Goal: Task Accomplishment & Management: Use online tool/utility

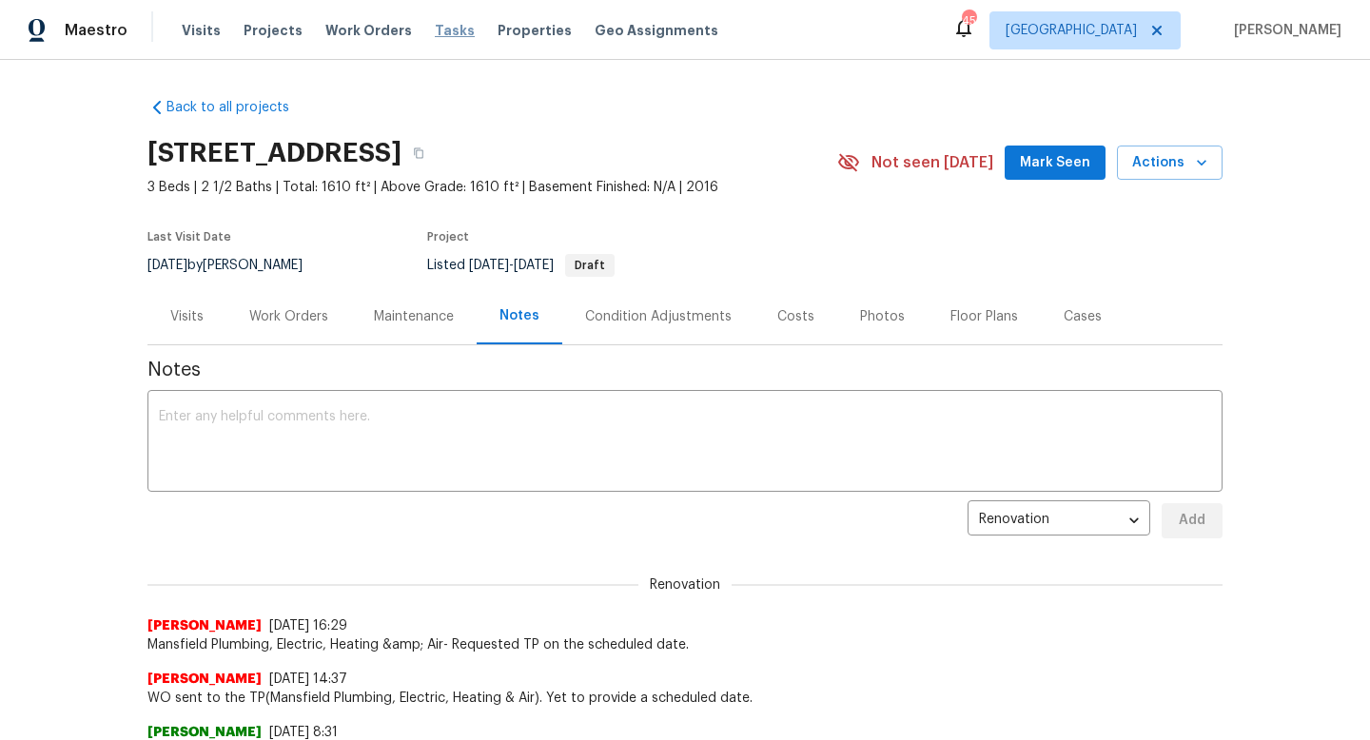
click at [435, 25] on span "Tasks" at bounding box center [455, 30] width 40 height 13
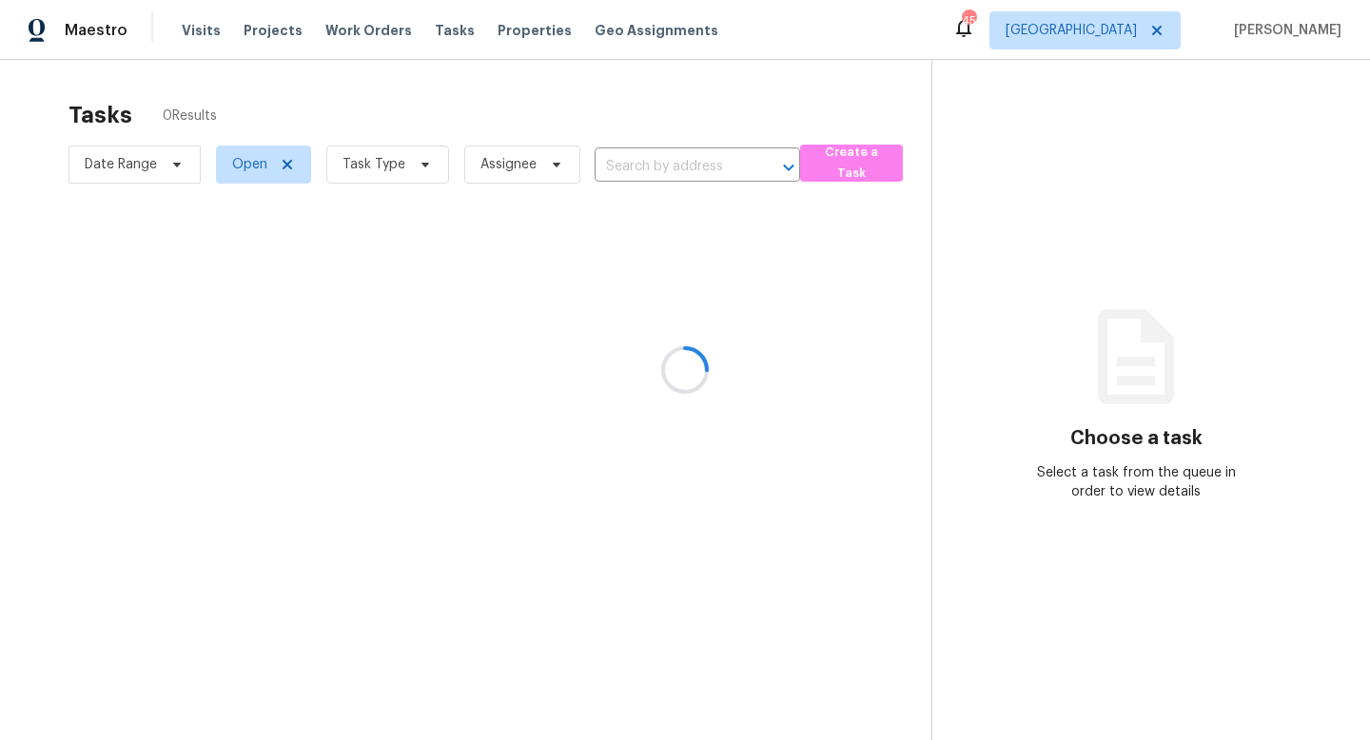
click at [420, 157] on div at bounding box center [685, 370] width 1370 height 740
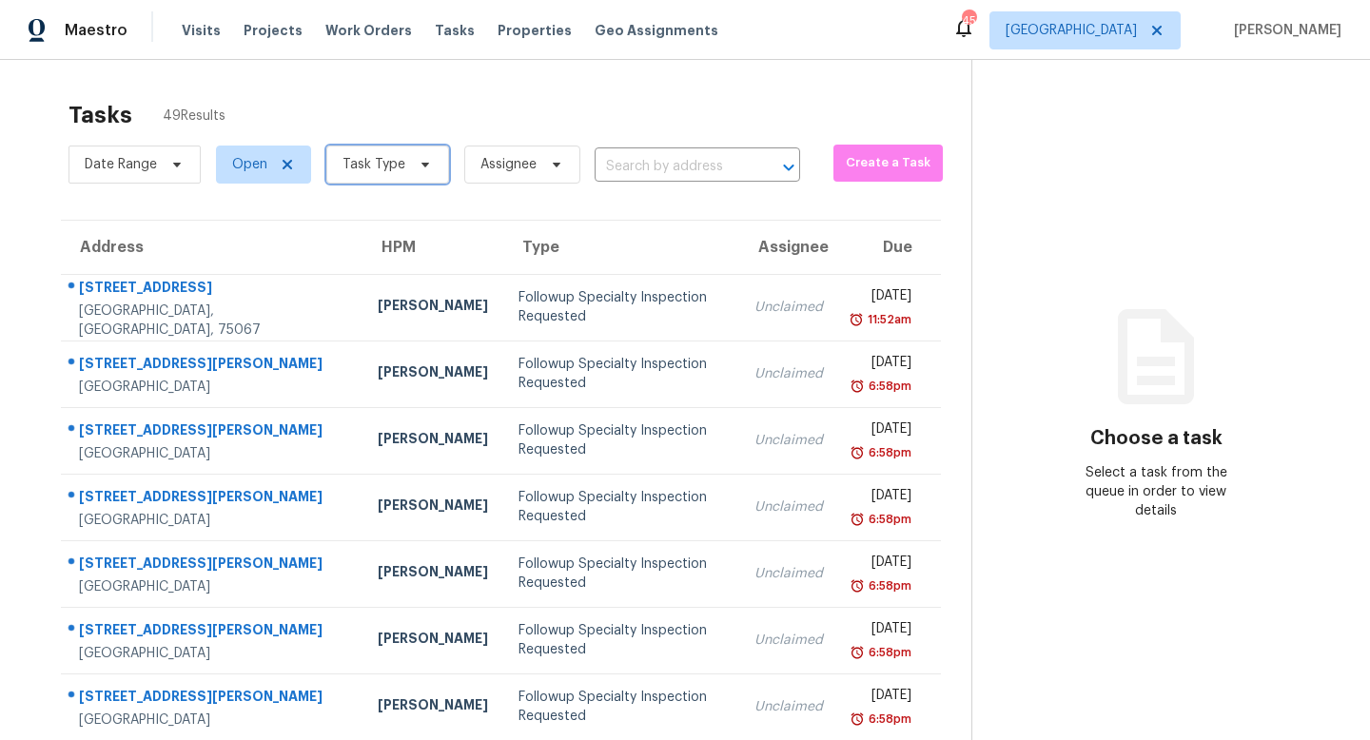
click at [419, 158] on icon at bounding box center [425, 164] width 15 height 15
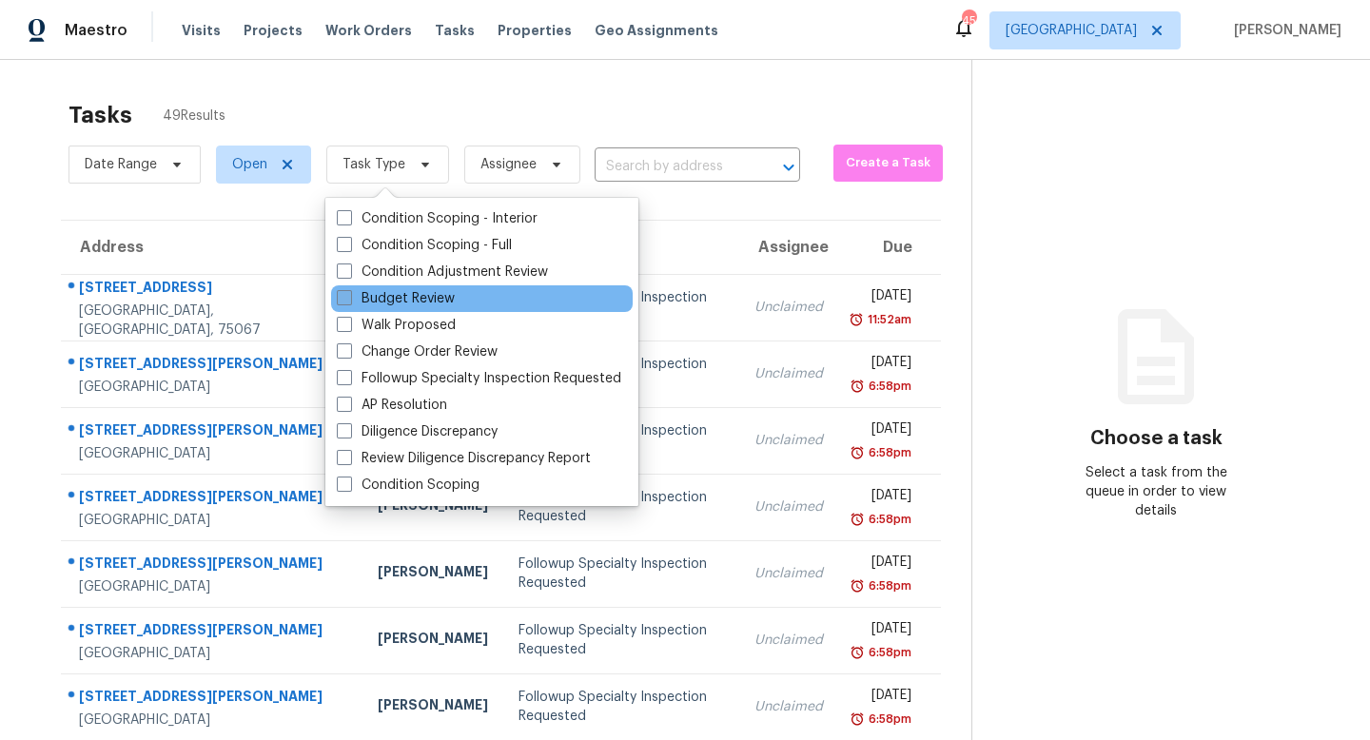
click at [409, 301] on label "Budget Review" at bounding box center [396, 298] width 118 height 19
click at [349, 301] on input "Budget Review" at bounding box center [343, 295] width 12 height 12
checkbox input "true"
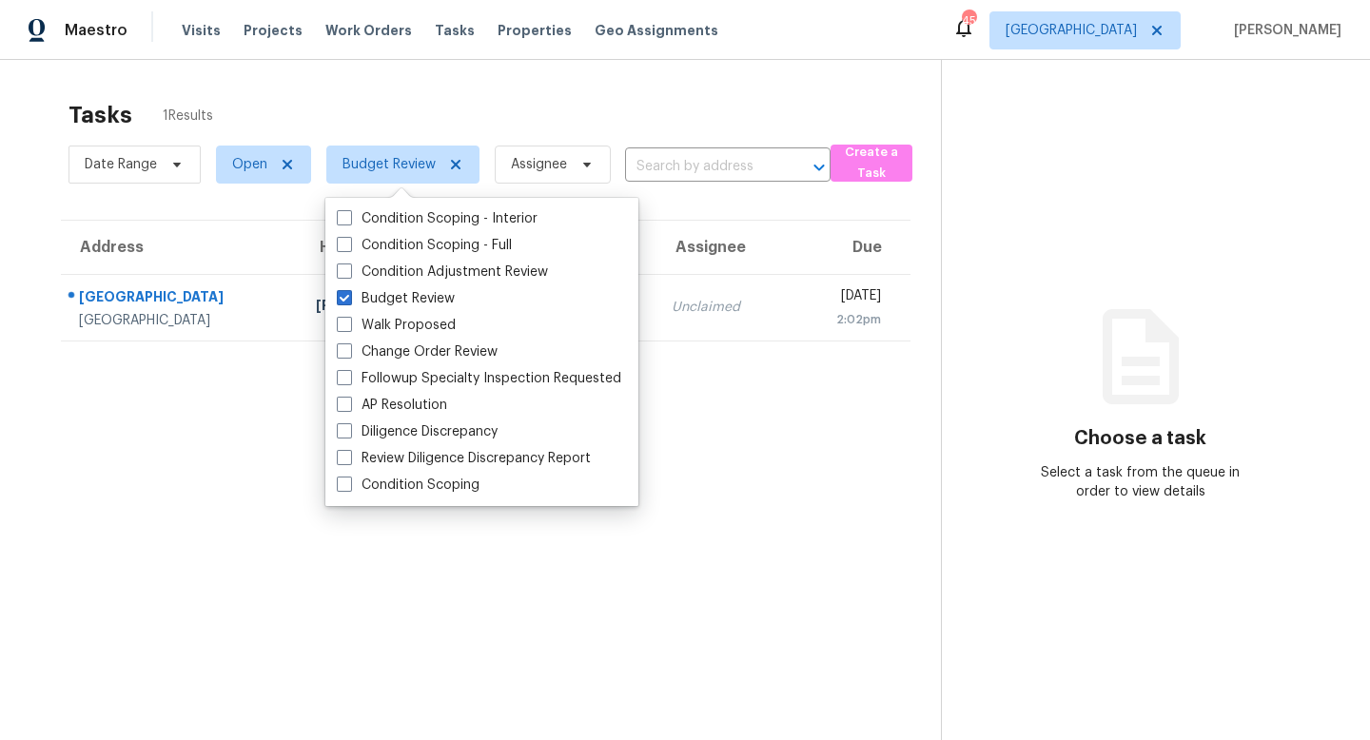
click at [404, 127] on div "Tasks 1 Results" at bounding box center [504, 114] width 872 height 49
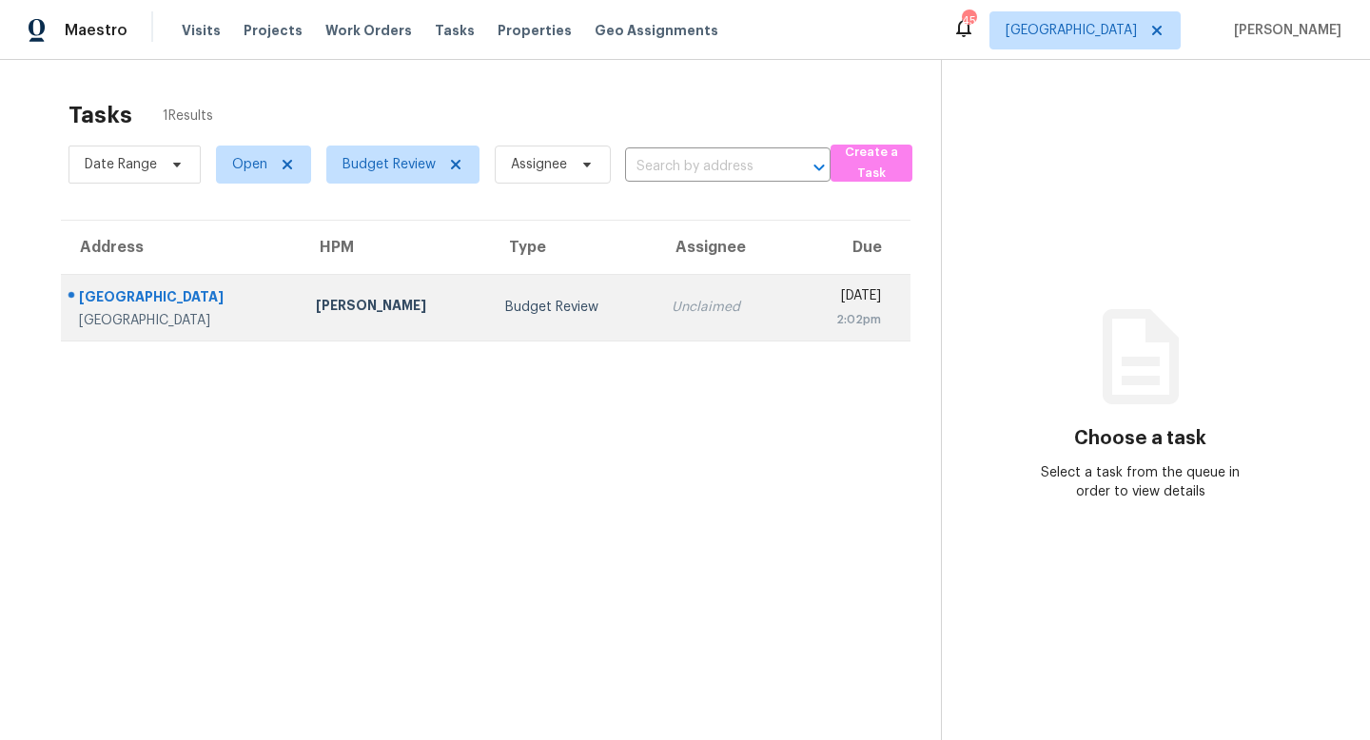
click at [392, 299] on div "[PERSON_NAME]" at bounding box center [395, 308] width 159 height 24
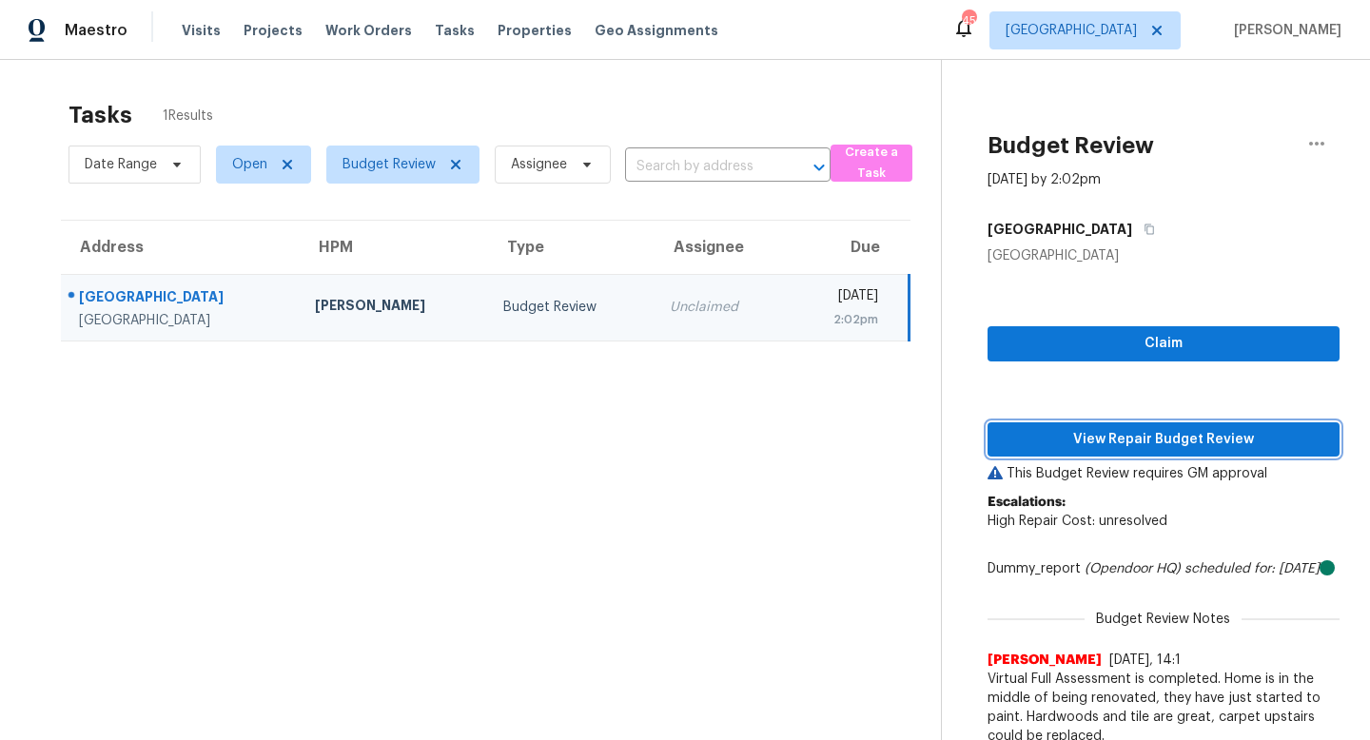
click at [1052, 446] on span "View Repair Budget Review" at bounding box center [1163, 440] width 321 height 24
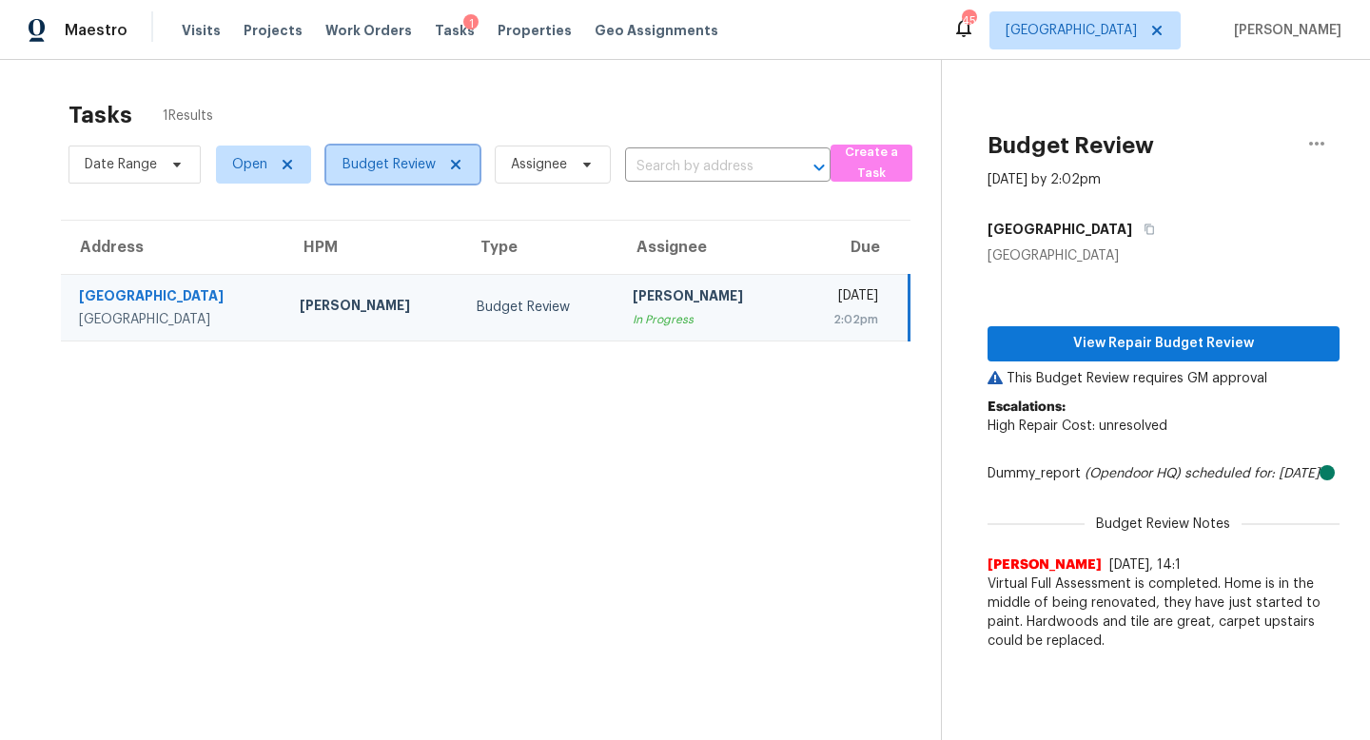
click at [412, 165] on span "Budget Review" at bounding box center [388, 164] width 93 height 19
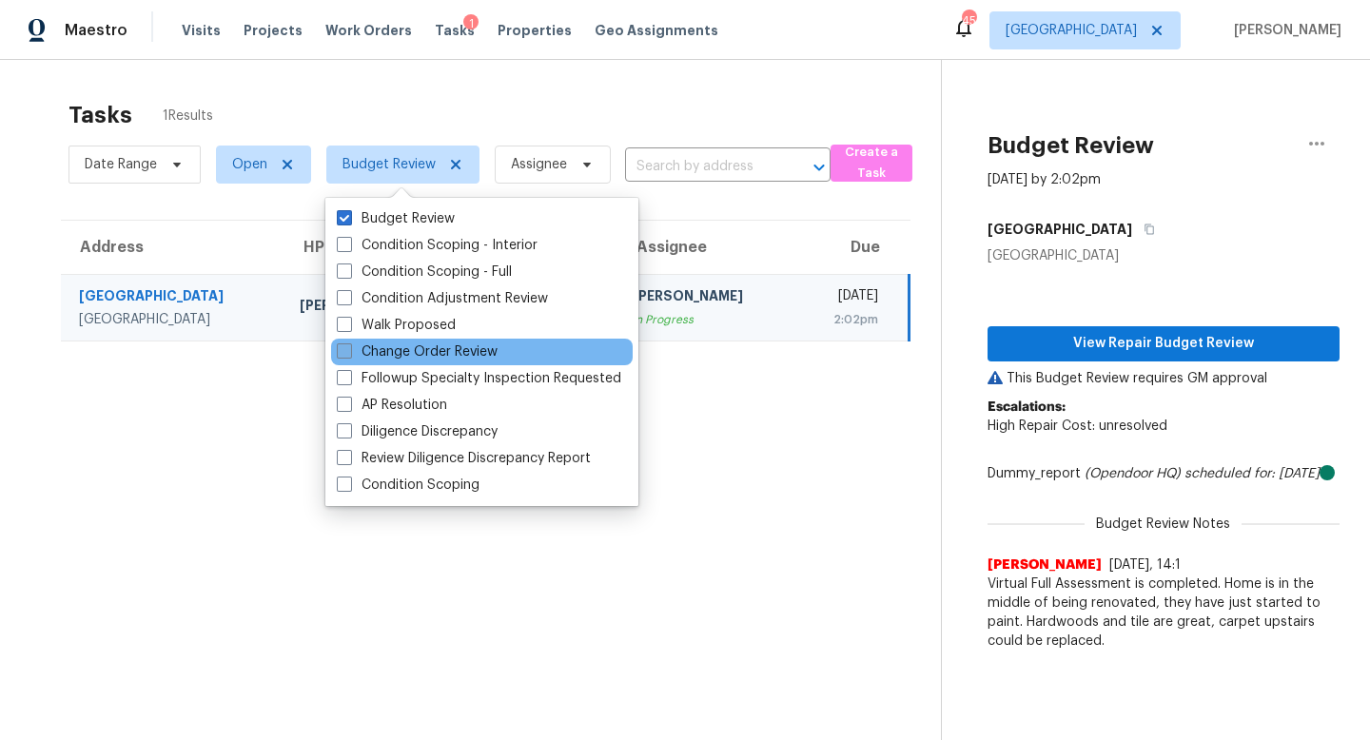
click at [375, 351] on label "Change Order Review" at bounding box center [417, 351] width 161 height 19
click at [349, 351] on input "Change Order Review" at bounding box center [343, 348] width 12 height 12
checkbox input "true"
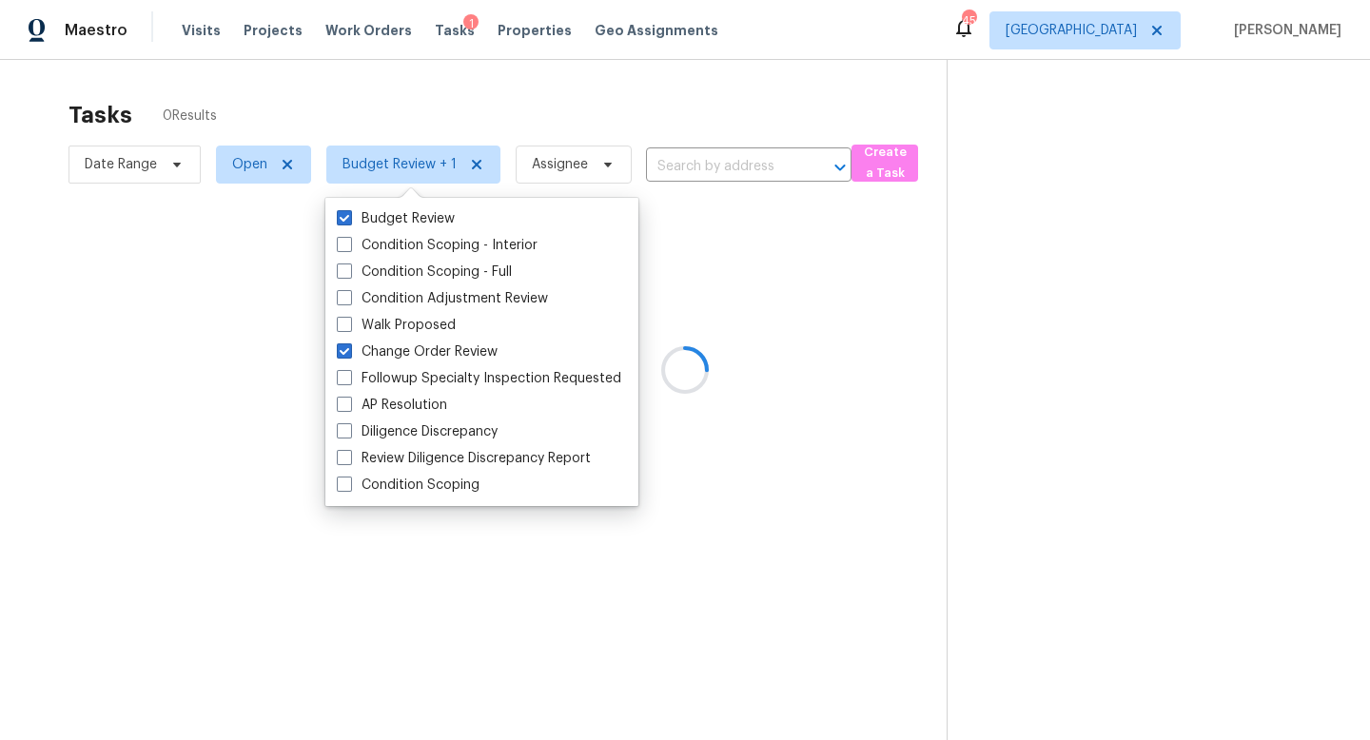
click at [493, 86] on div at bounding box center [685, 370] width 1370 height 740
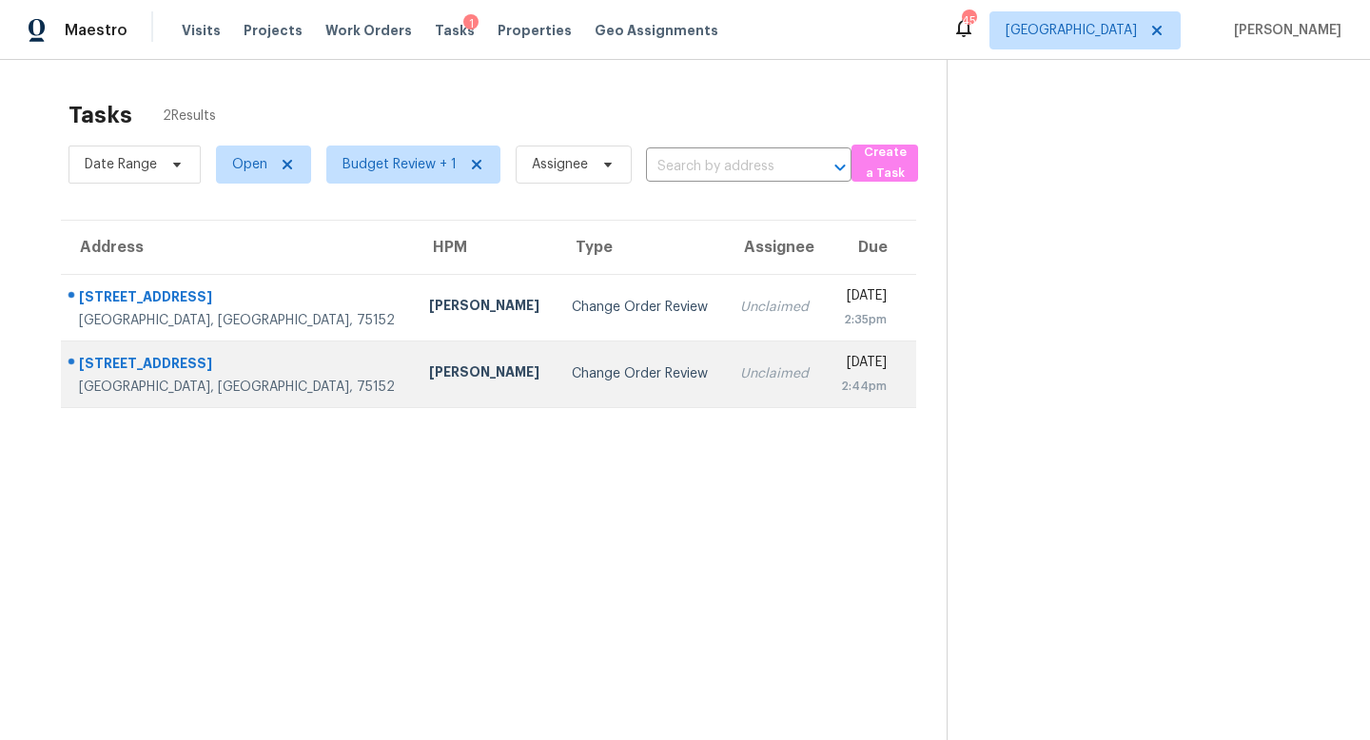
click at [429, 378] on div "[PERSON_NAME]" at bounding box center [485, 374] width 112 height 24
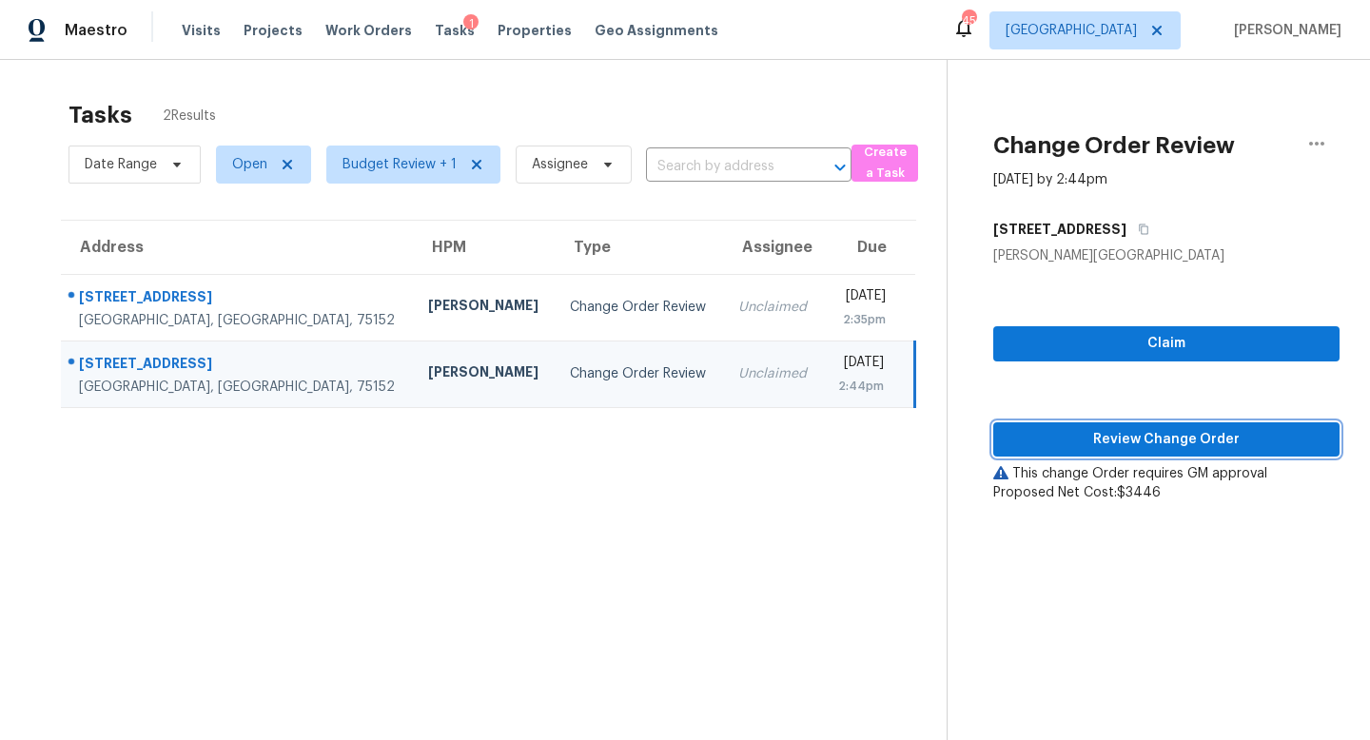
click at [1068, 444] on span "Review Change Order" at bounding box center [1166, 440] width 316 height 24
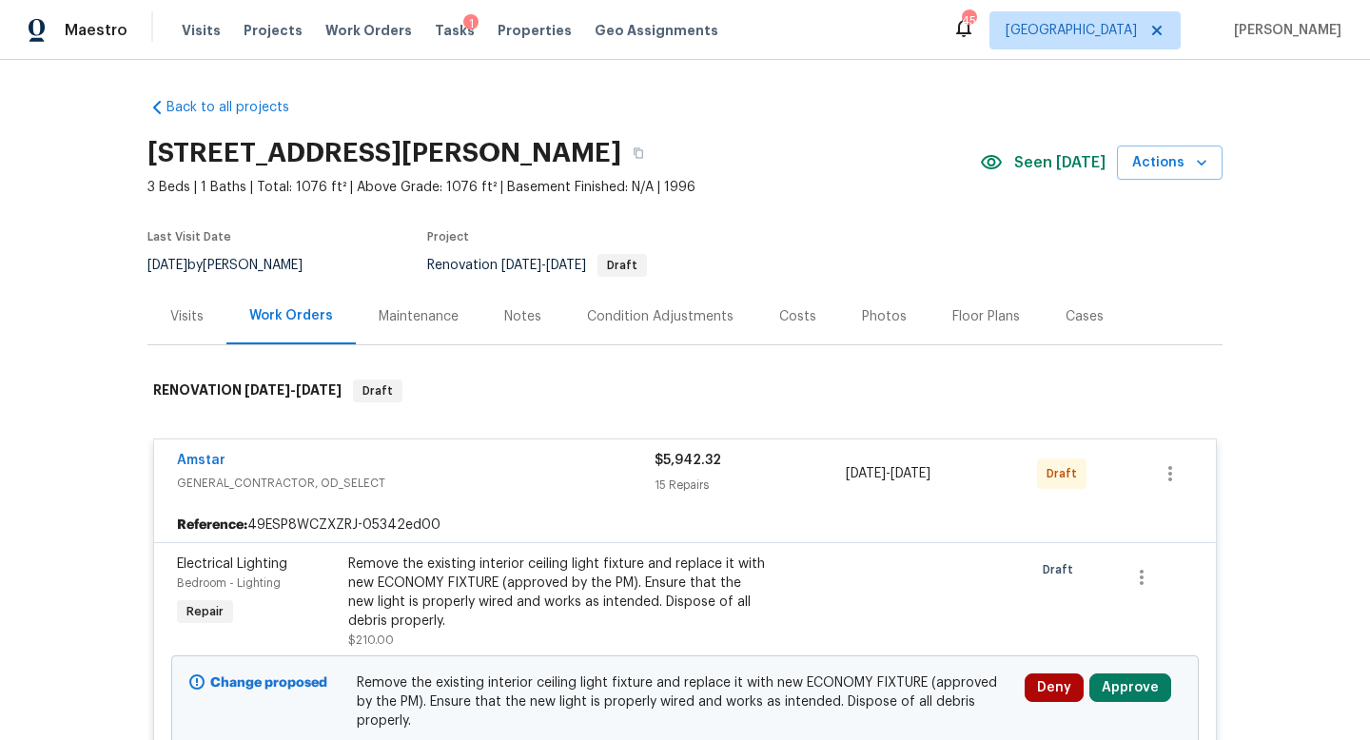
click at [791, 320] on div "Costs" at bounding box center [797, 316] width 37 height 19
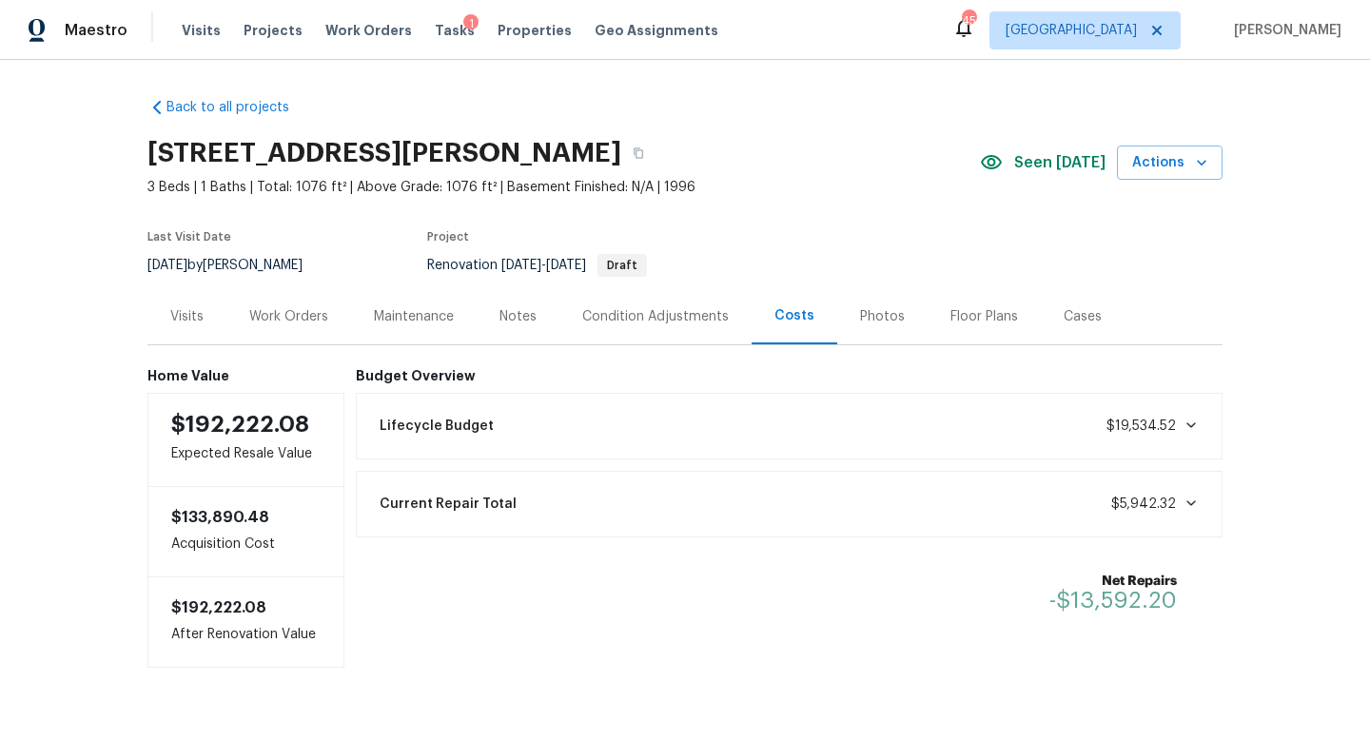
click at [521, 319] on div "Notes" at bounding box center [517, 316] width 37 height 19
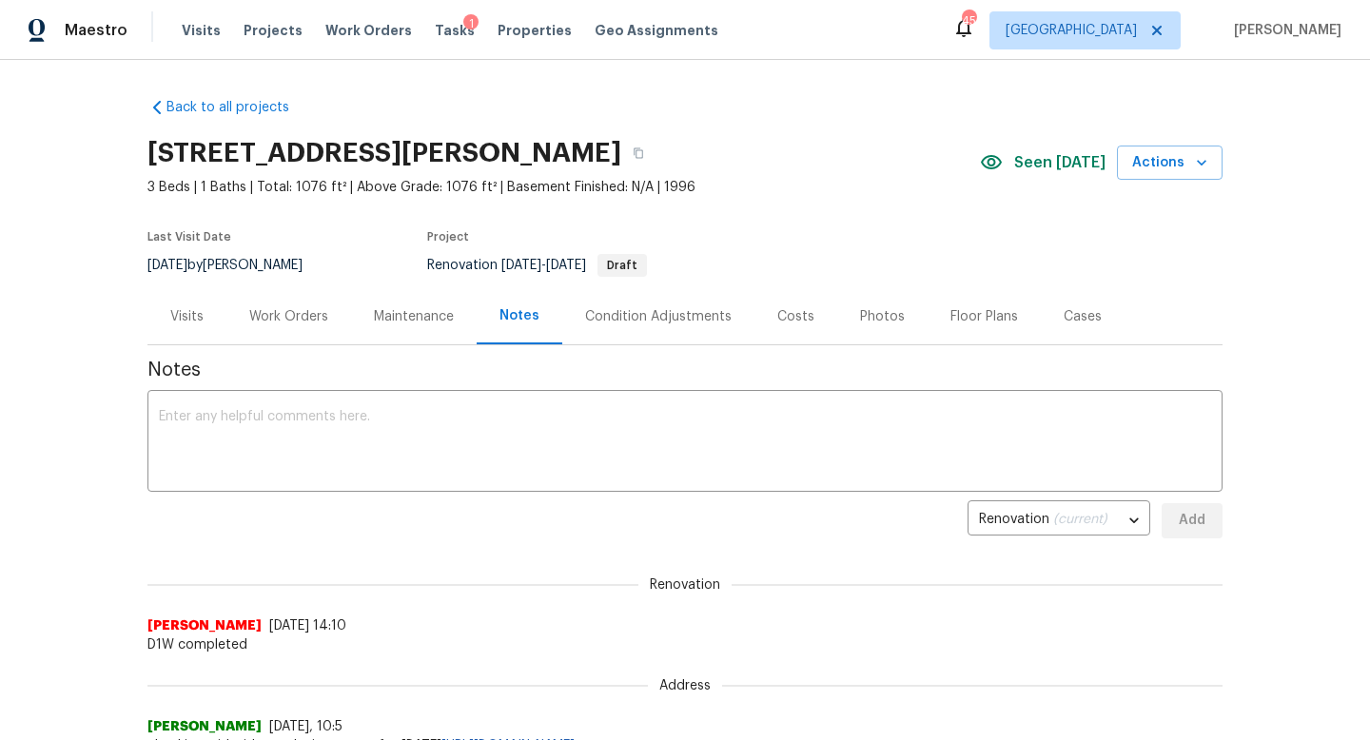
click at [291, 319] on div "Work Orders" at bounding box center [288, 316] width 79 height 19
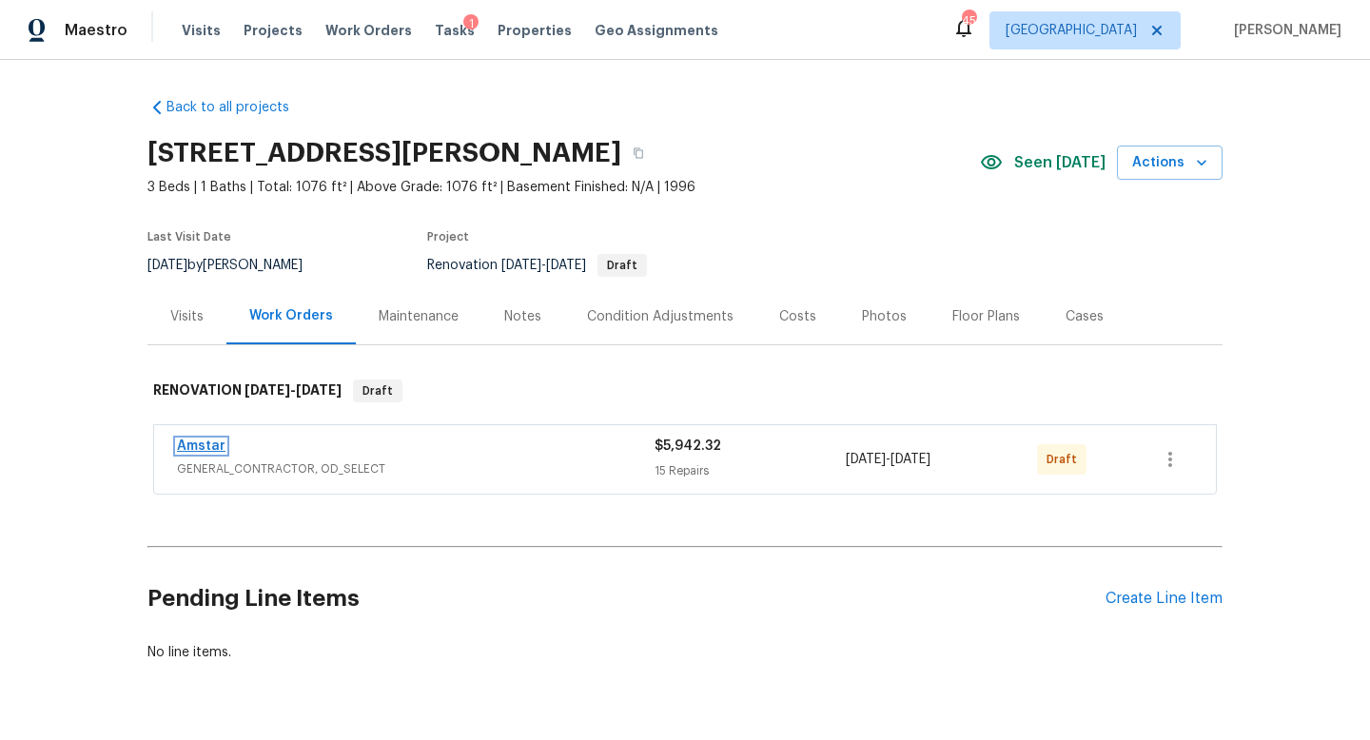
click at [206, 446] on link "Amstar" at bounding box center [201, 445] width 49 height 13
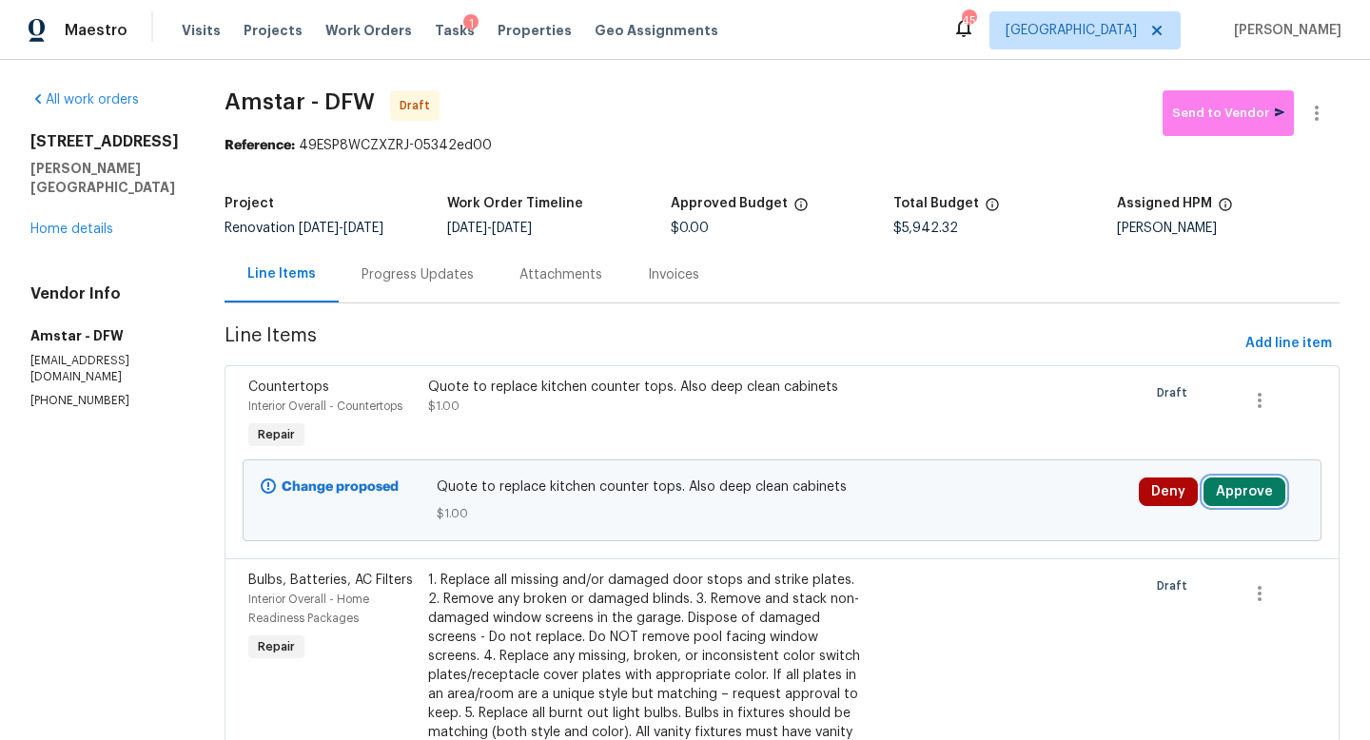
click at [1248, 496] on button "Approve" at bounding box center [1244, 491] width 82 height 29
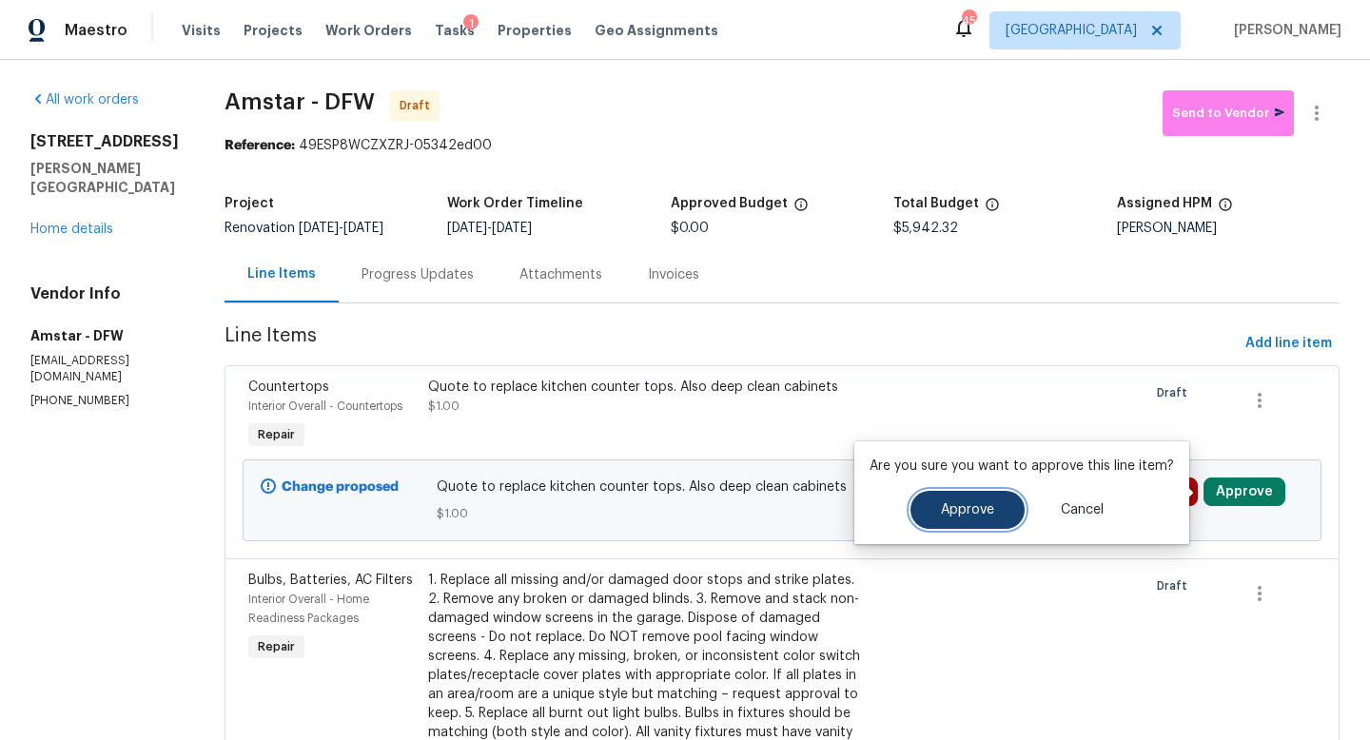
click at [988, 507] on span "Approve" at bounding box center [967, 510] width 53 height 14
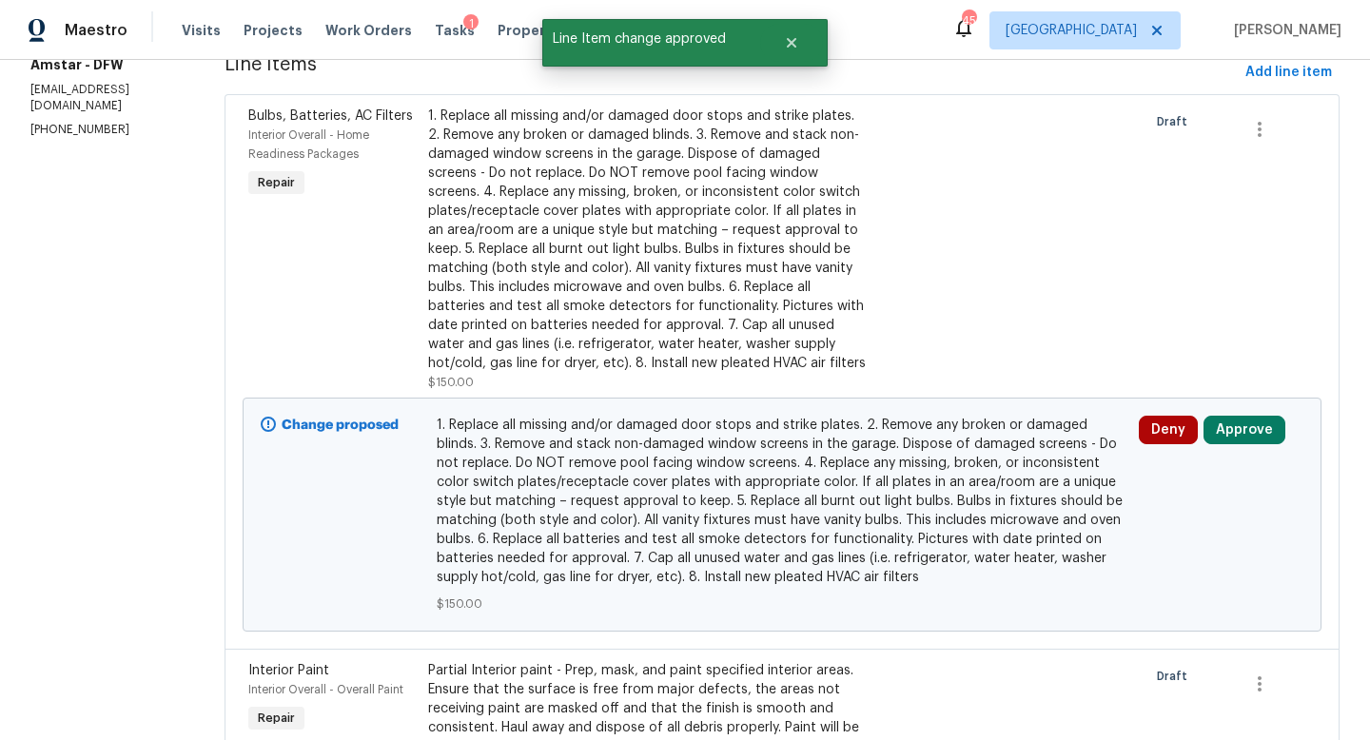
scroll to position [274, 0]
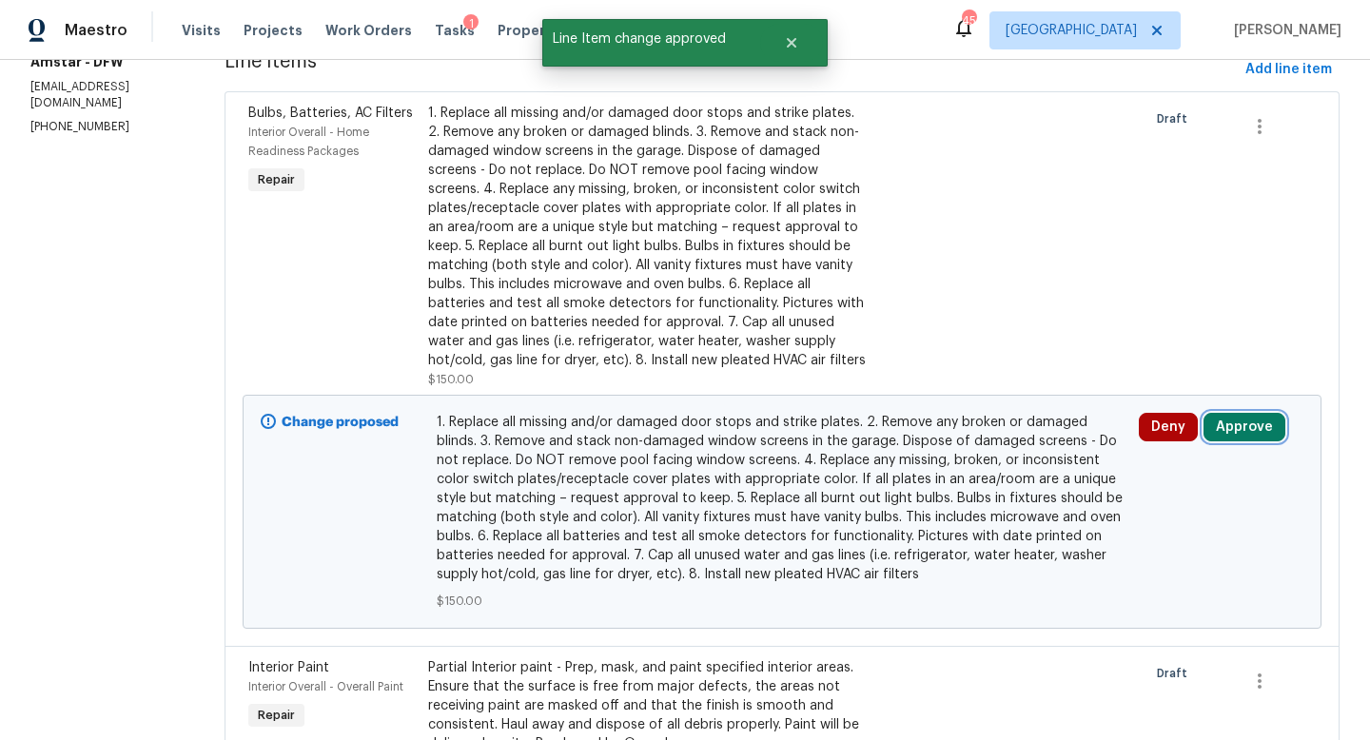
click at [1241, 431] on button "Approve" at bounding box center [1244, 427] width 82 height 29
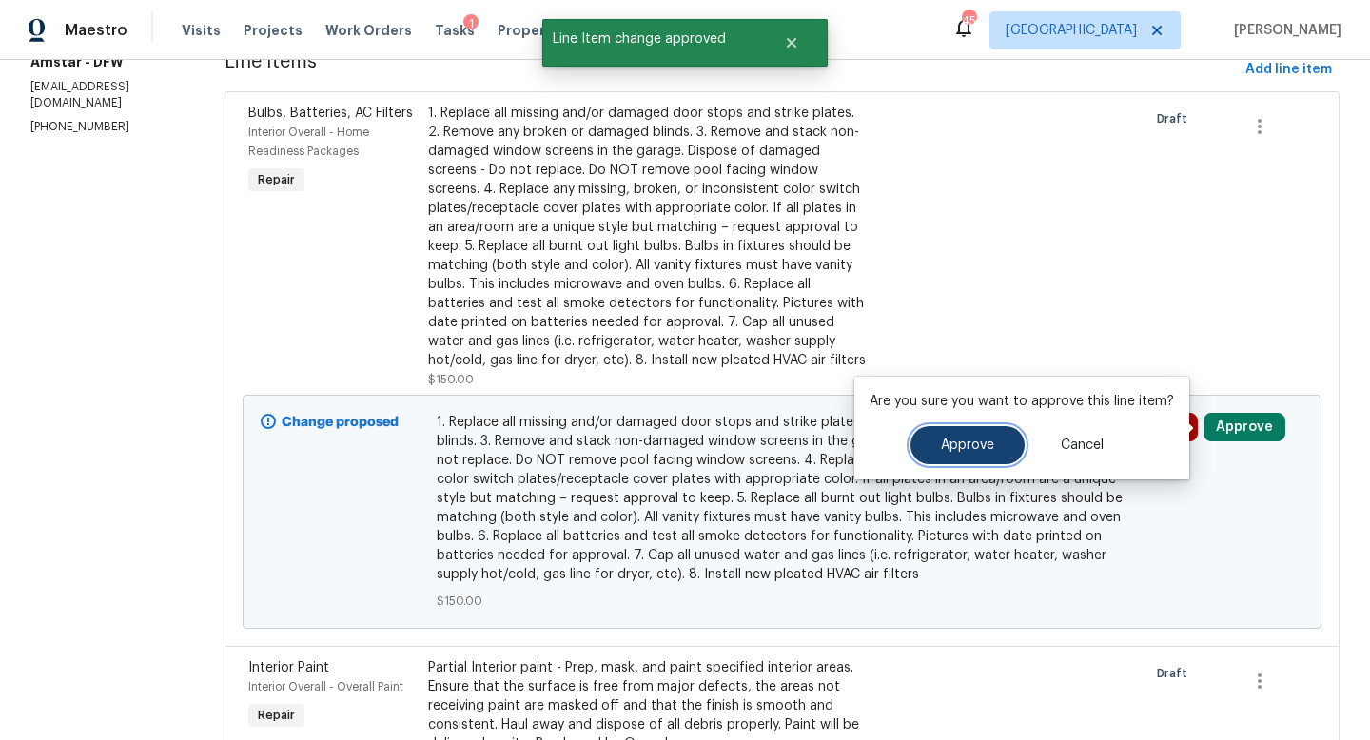
click at [1002, 442] on button "Approve" at bounding box center [967, 445] width 114 height 38
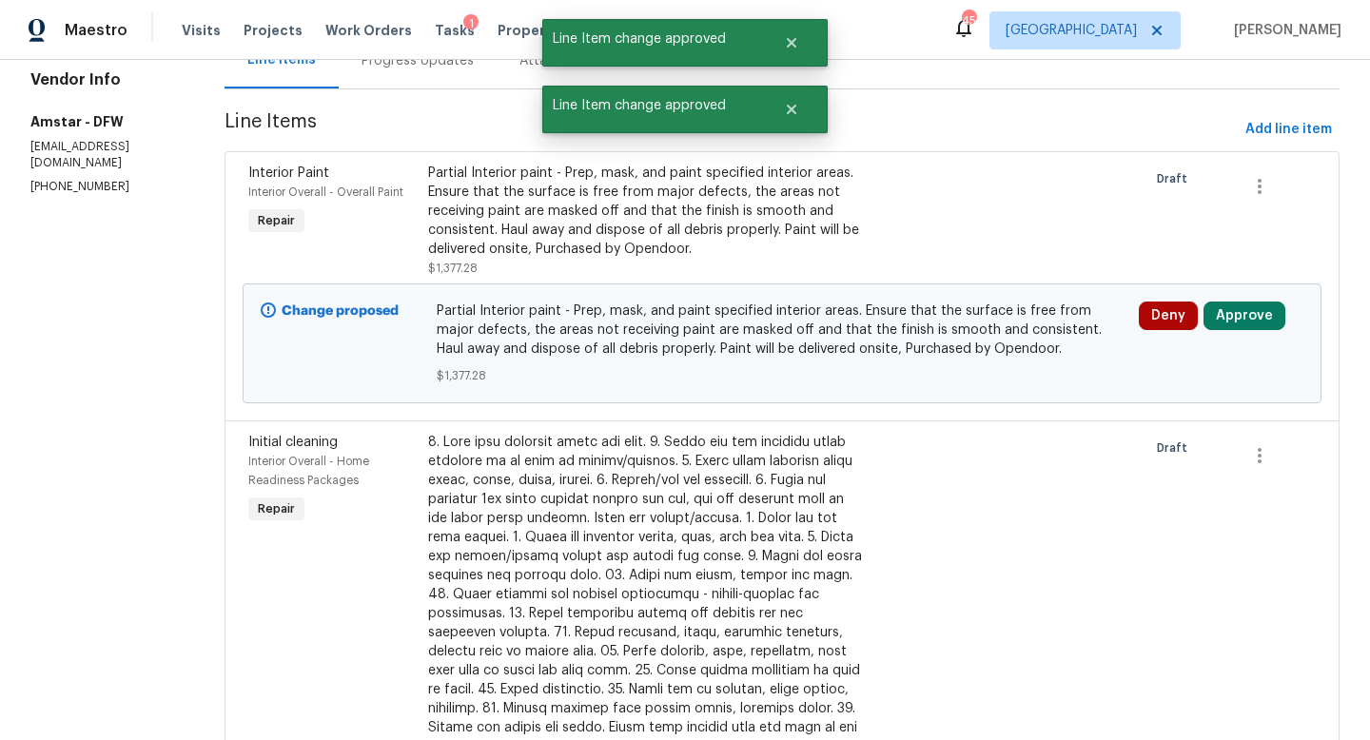
scroll to position [213, 0]
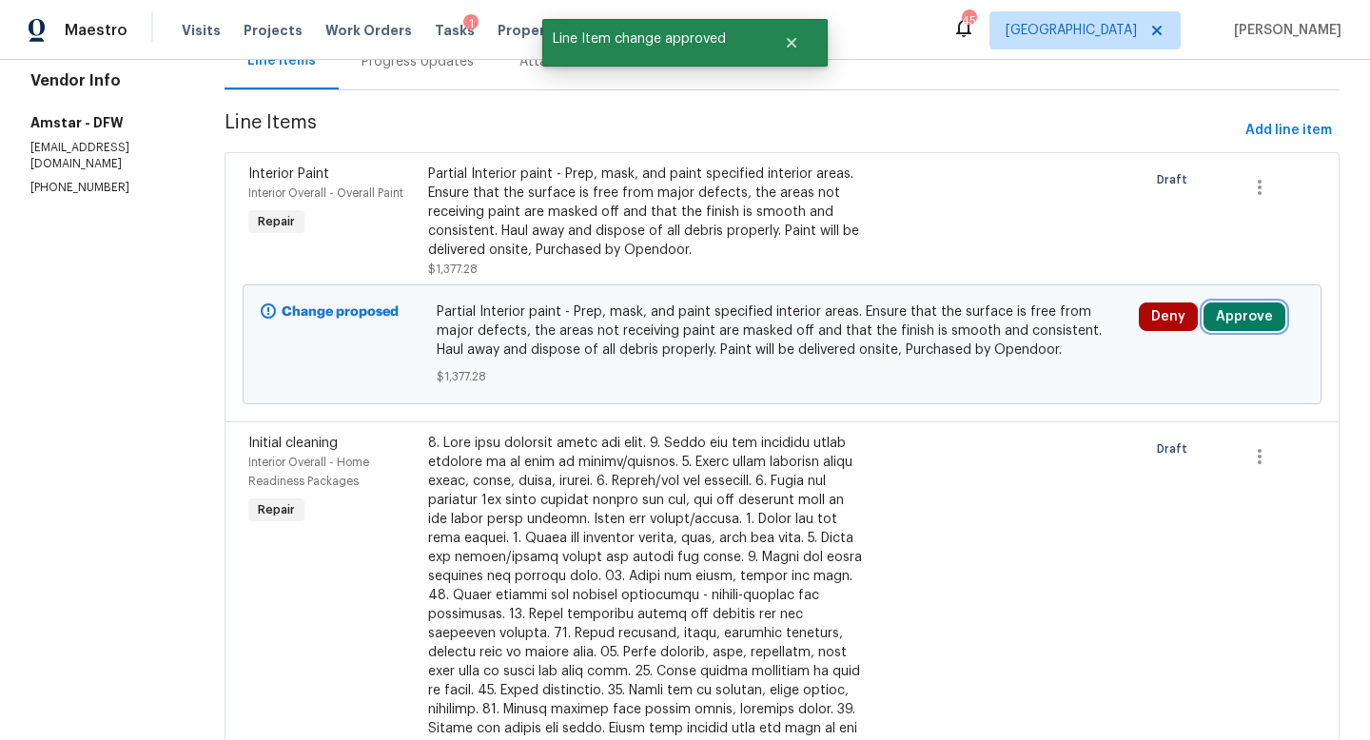
click at [1245, 312] on button "Approve" at bounding box center [1244, 316] width 82 height 29
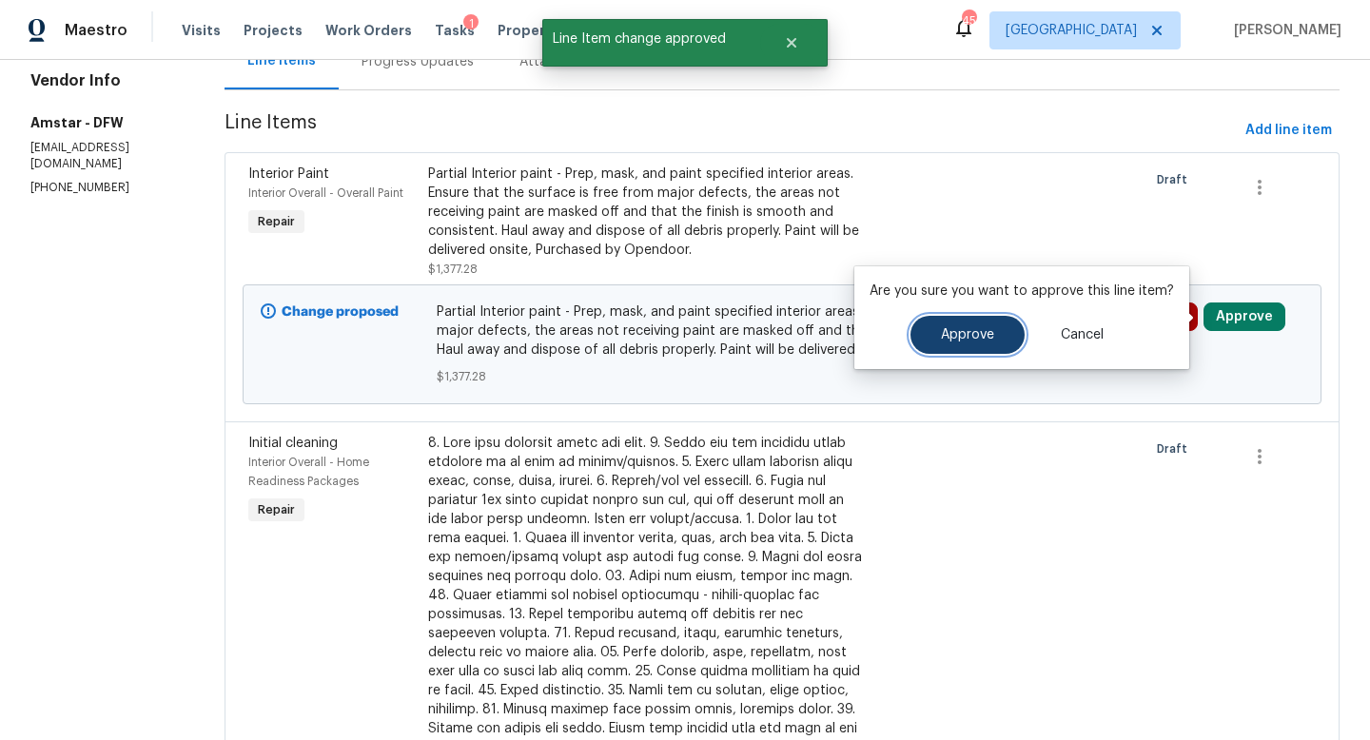
click at [984, 336] on span "Approve" at bounding box center [967, 335] width 53 height 14
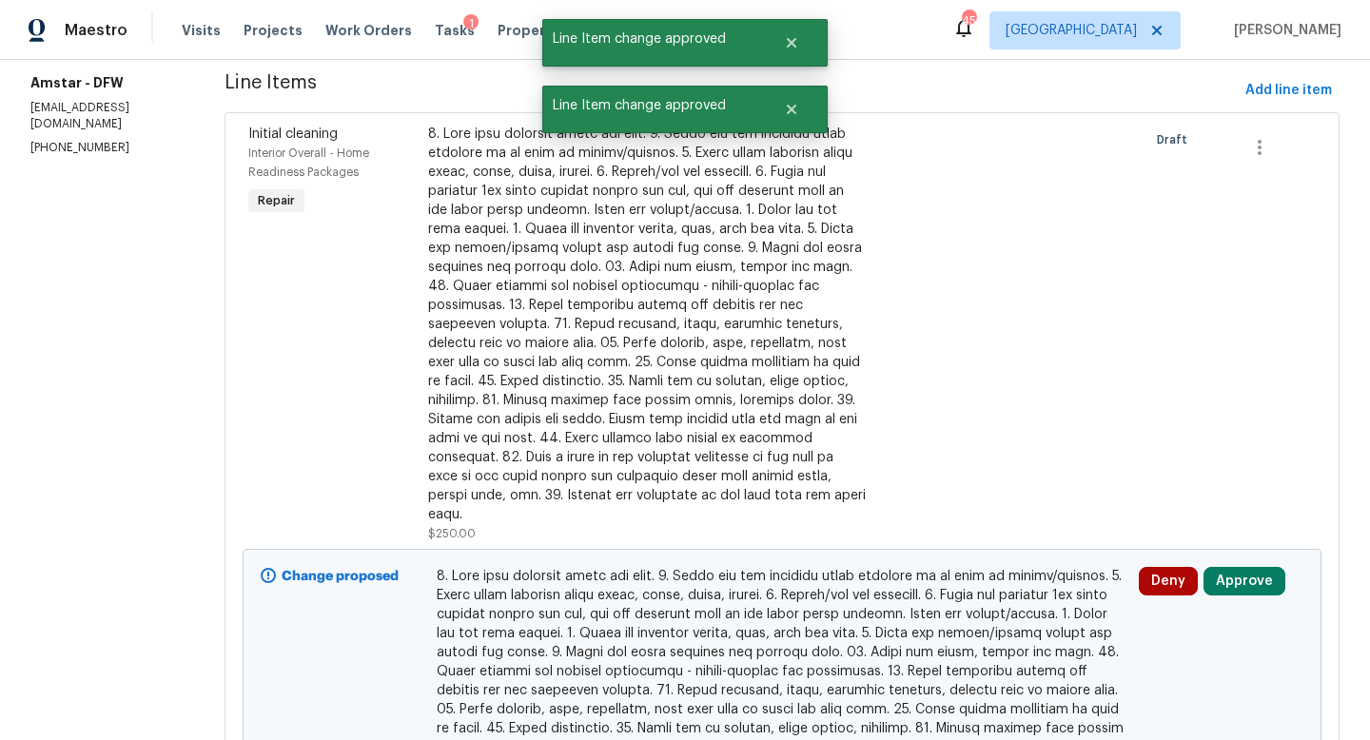
scroll to position [258, 0]
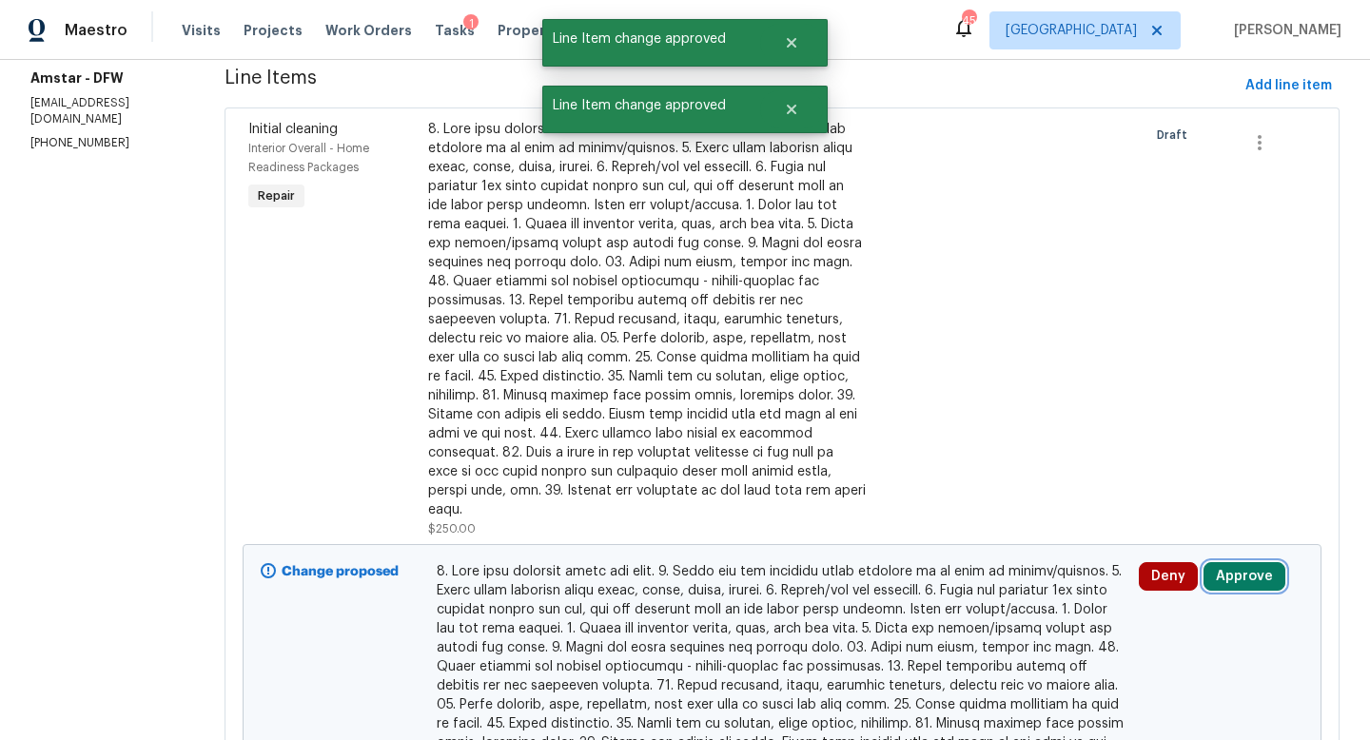
click at [1236, 562] on button "Approve" at bounding box center [1244, 576] width 82 height 29
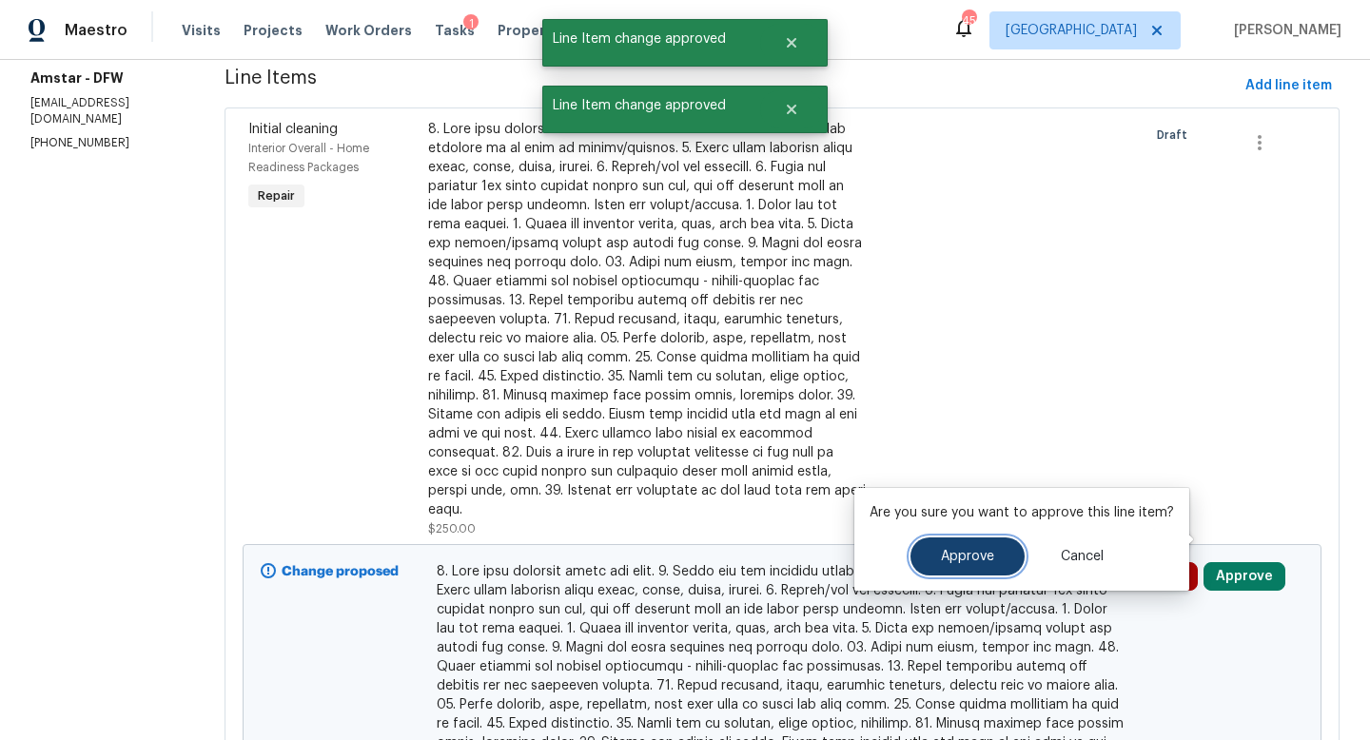
click at [967, 547] on button "Approve" at bounding box center [967, 556] width 114 height 38
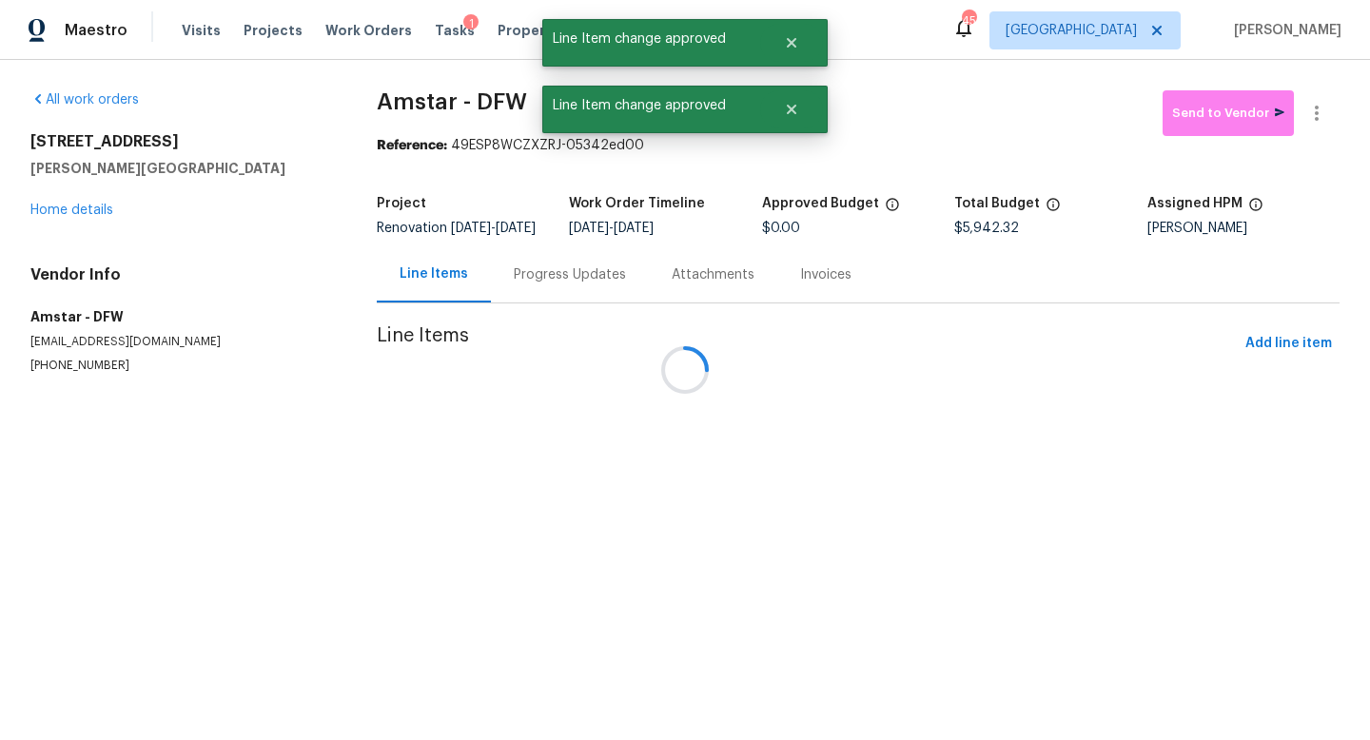
scroll to position [0, 0]
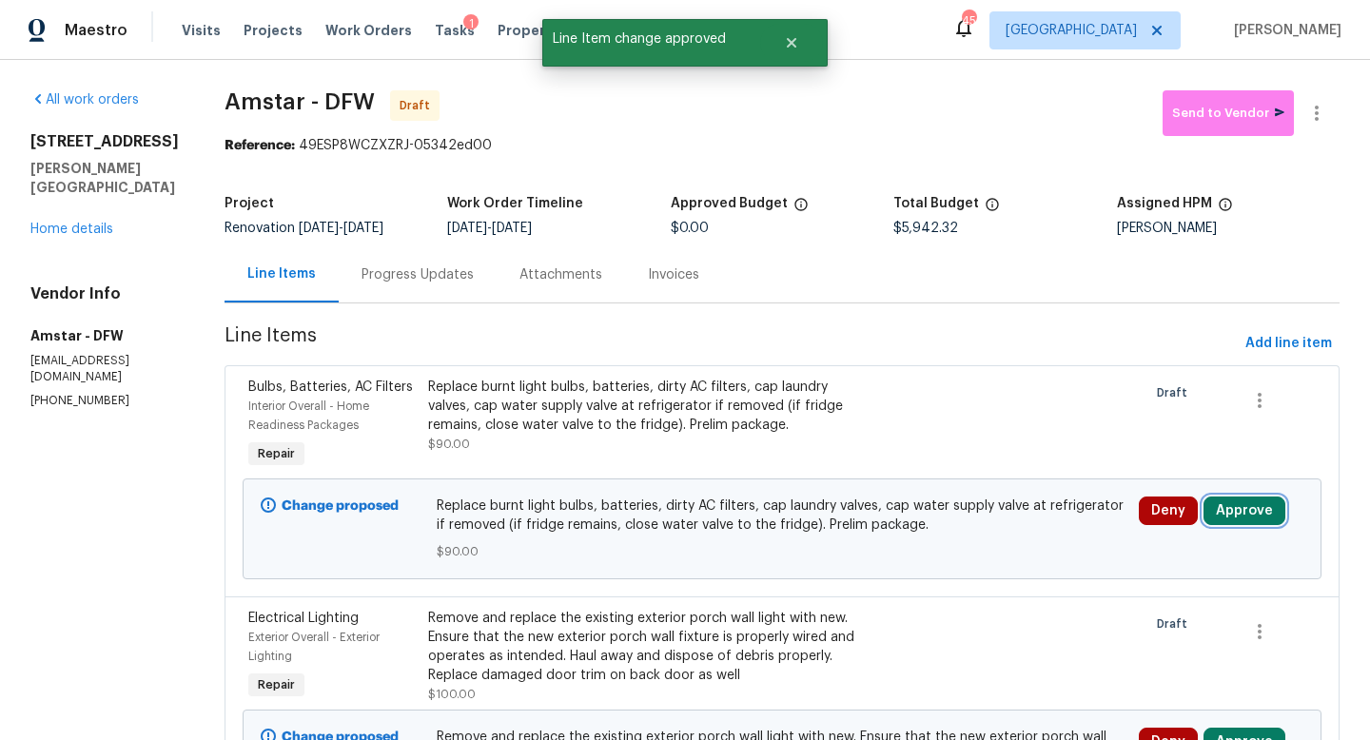
click at [1234, 516] on button "Approve" at bounding box center [1244, 510] width 82 height 29
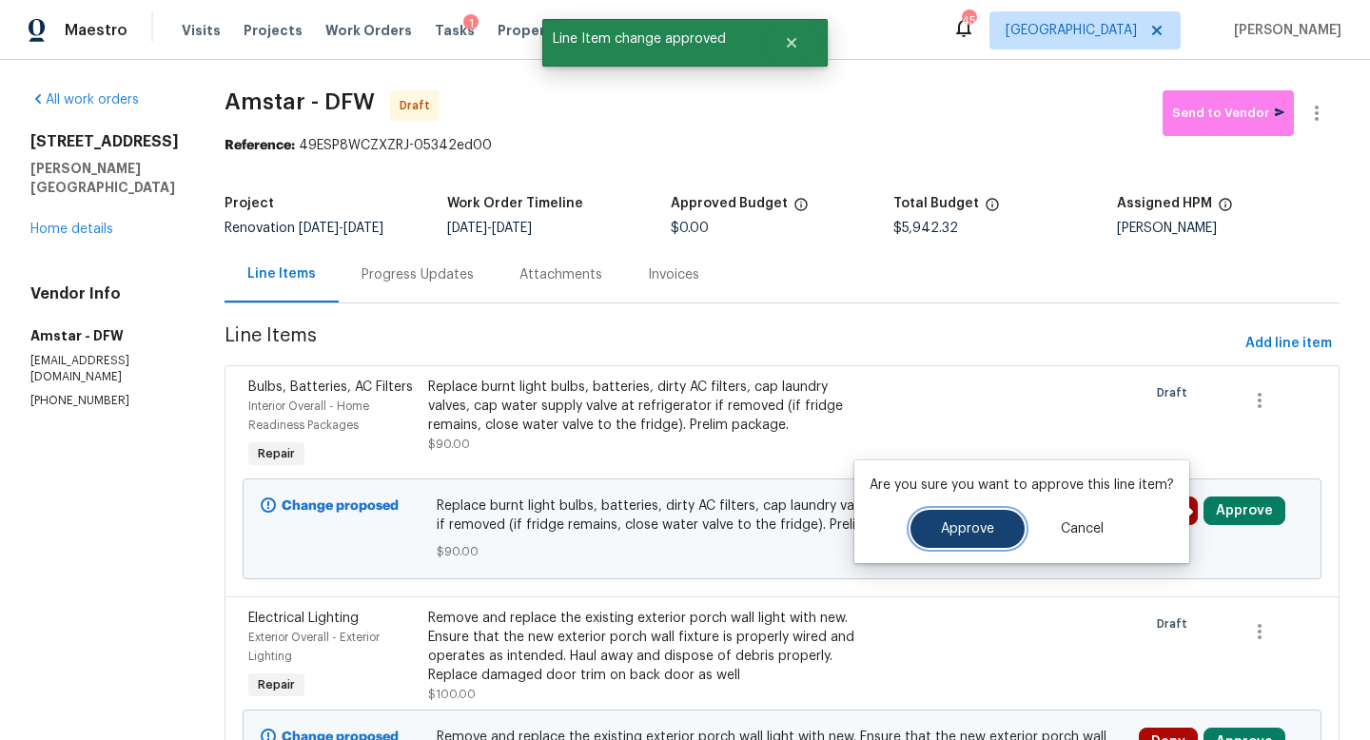
click at [944, 528] on span "Approve" at bounding box center [967, 529] width 53 height 14
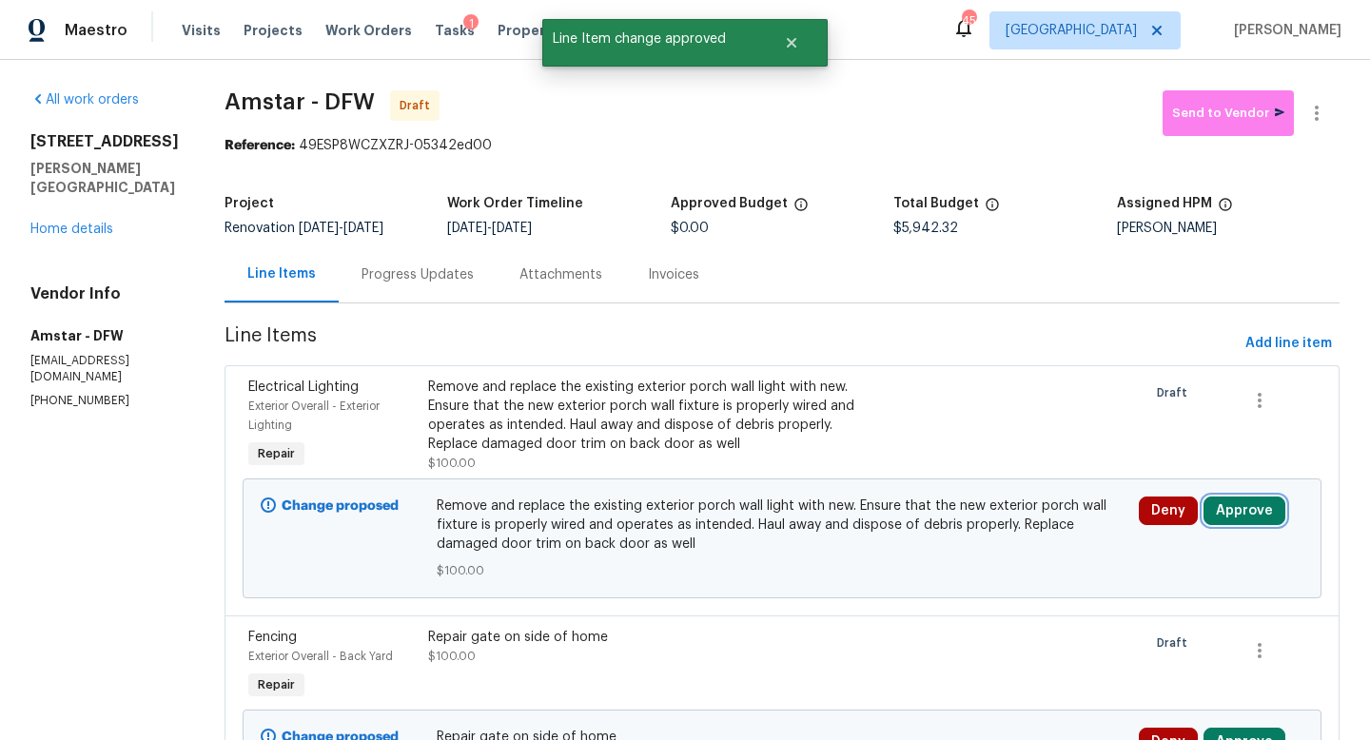
click at [1217, 501] on button "Approve" at bounding box center [1244, 510] width 82 height 29
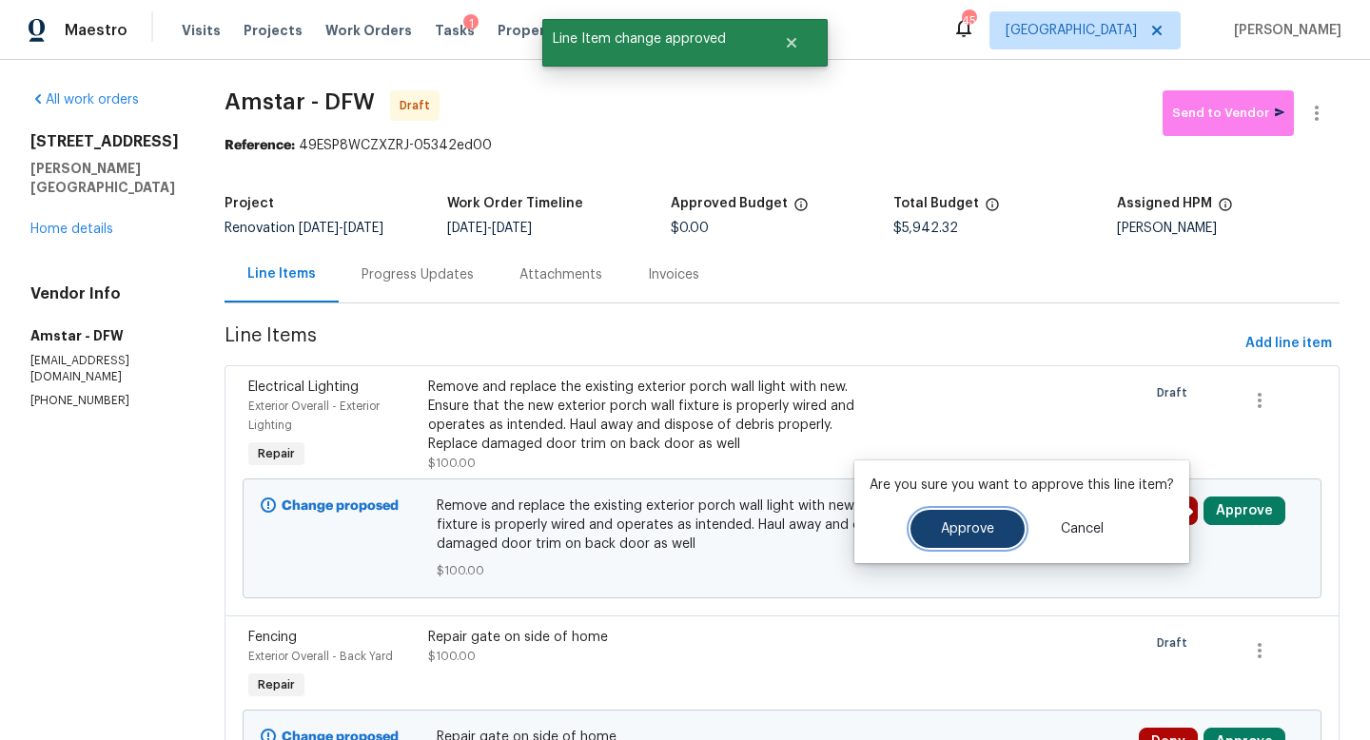
click at [986, 522] on span "Approve" at bounding box center [967, 529] width 53 height 14
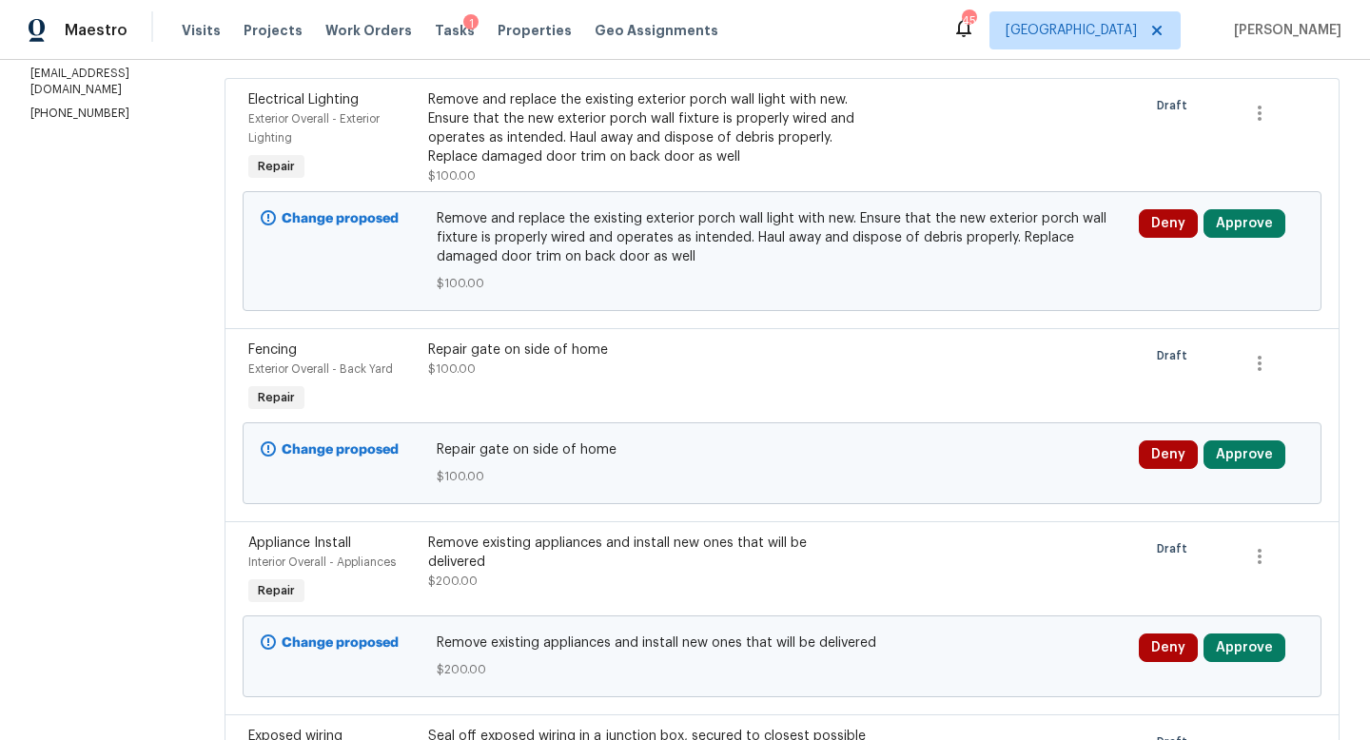
scroll to position [293, 0]
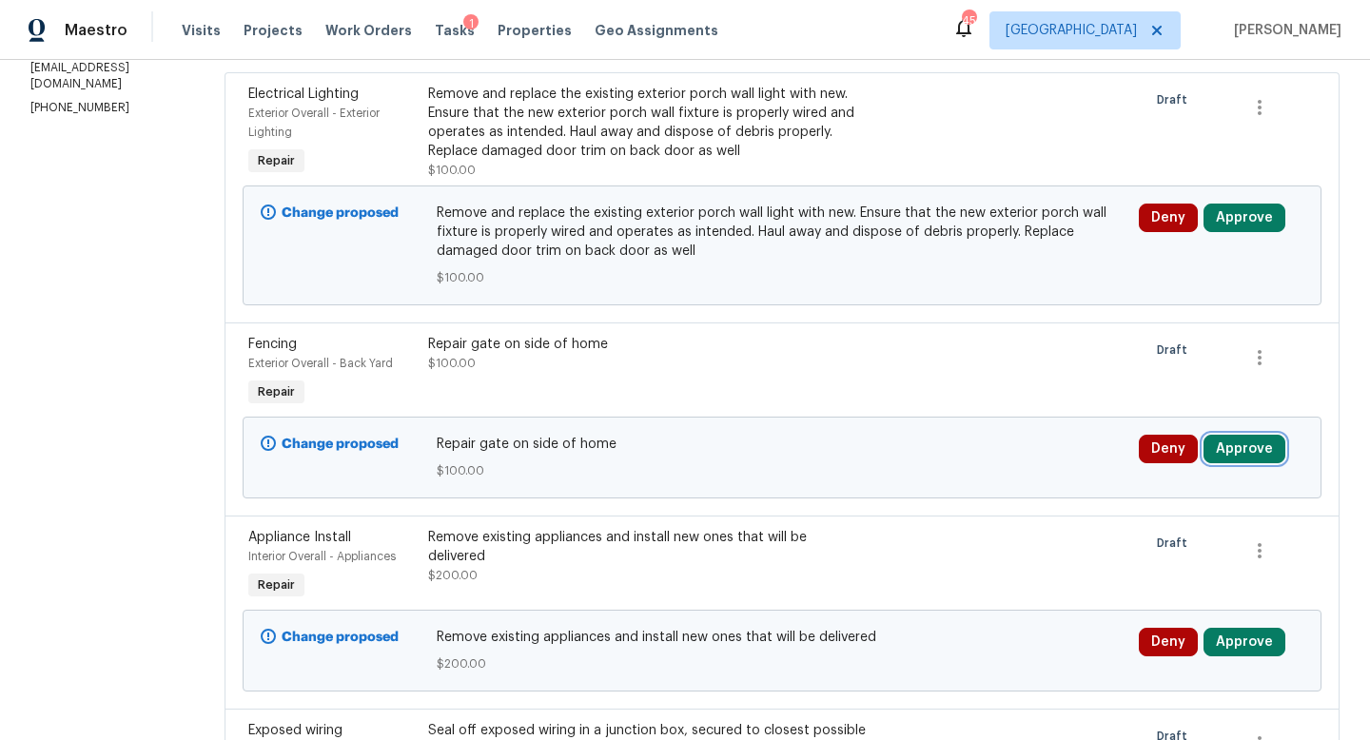
click at [1235, 451] on button "Approve" at bounding box center [1244, 449] width 82 height 29
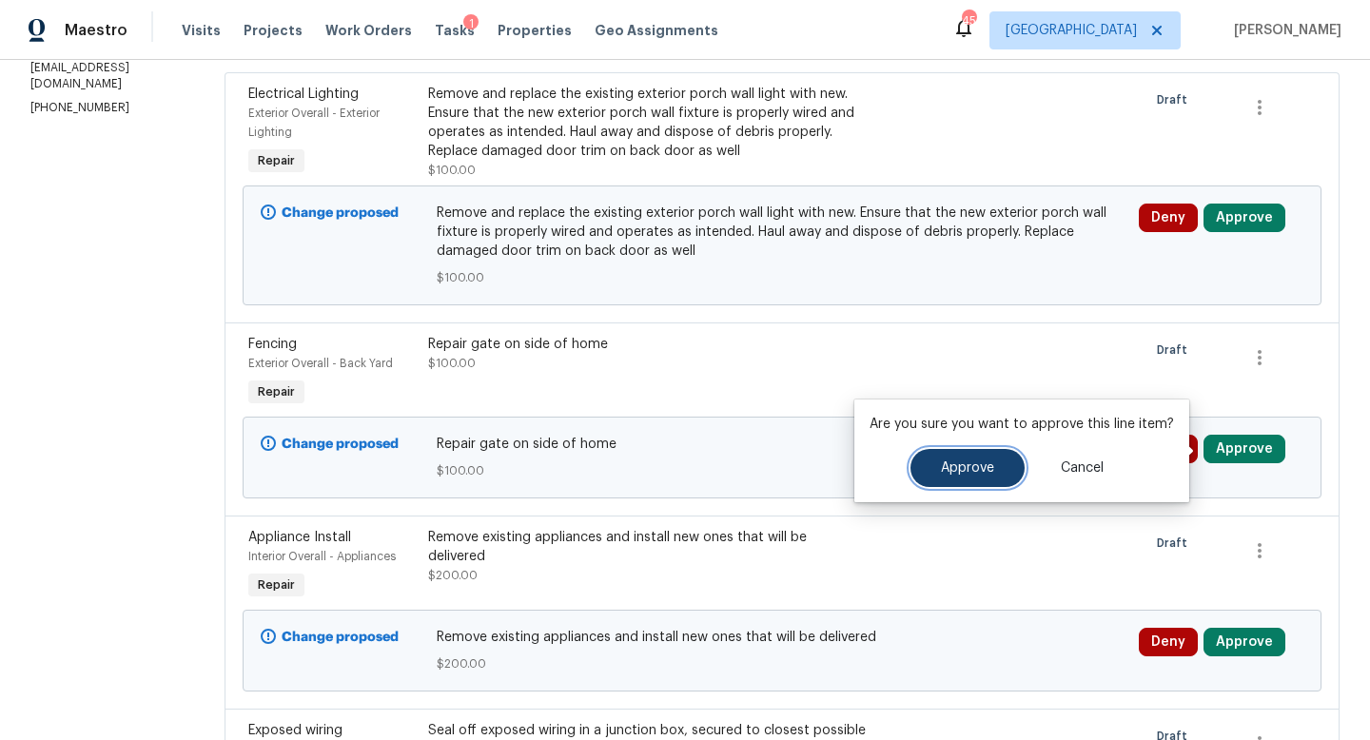
click at [973, 458] on button "Approve" at bounding box center [967, 468] width 114 height 38
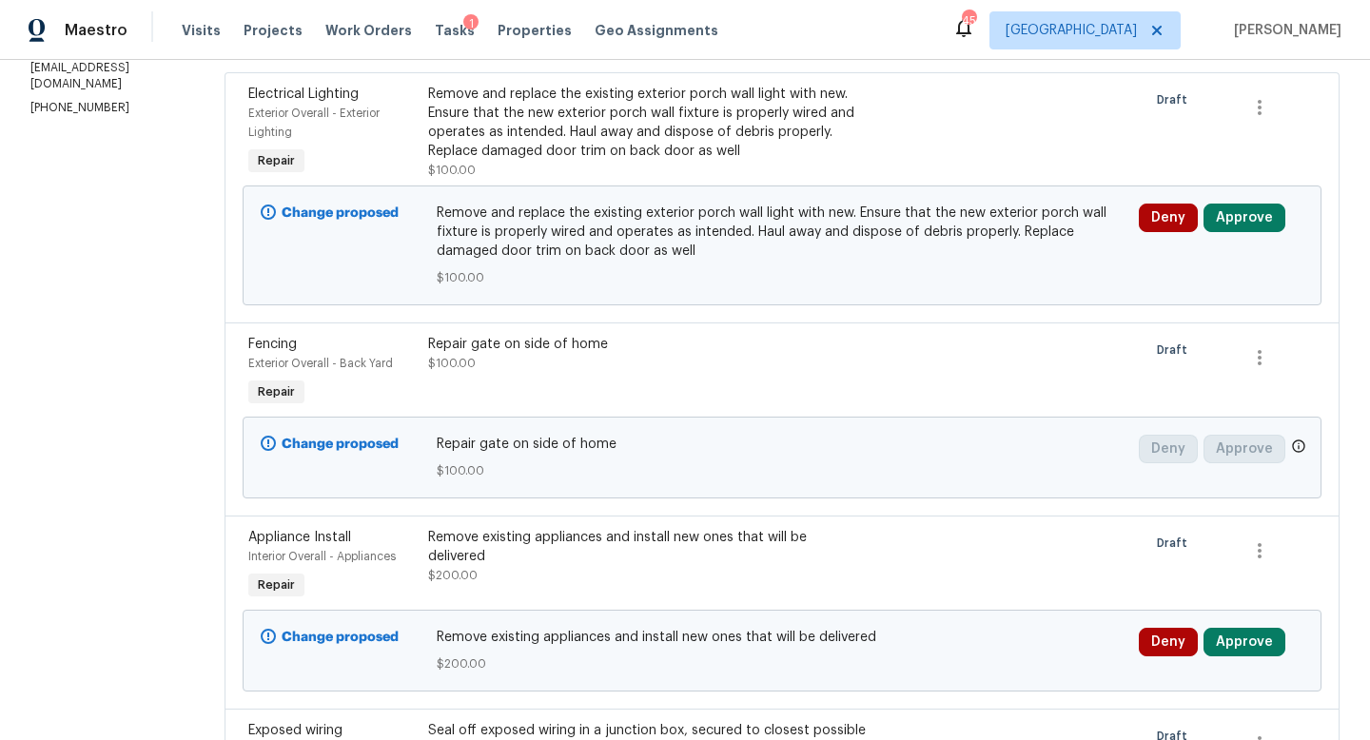
scroll to position [0, 0]
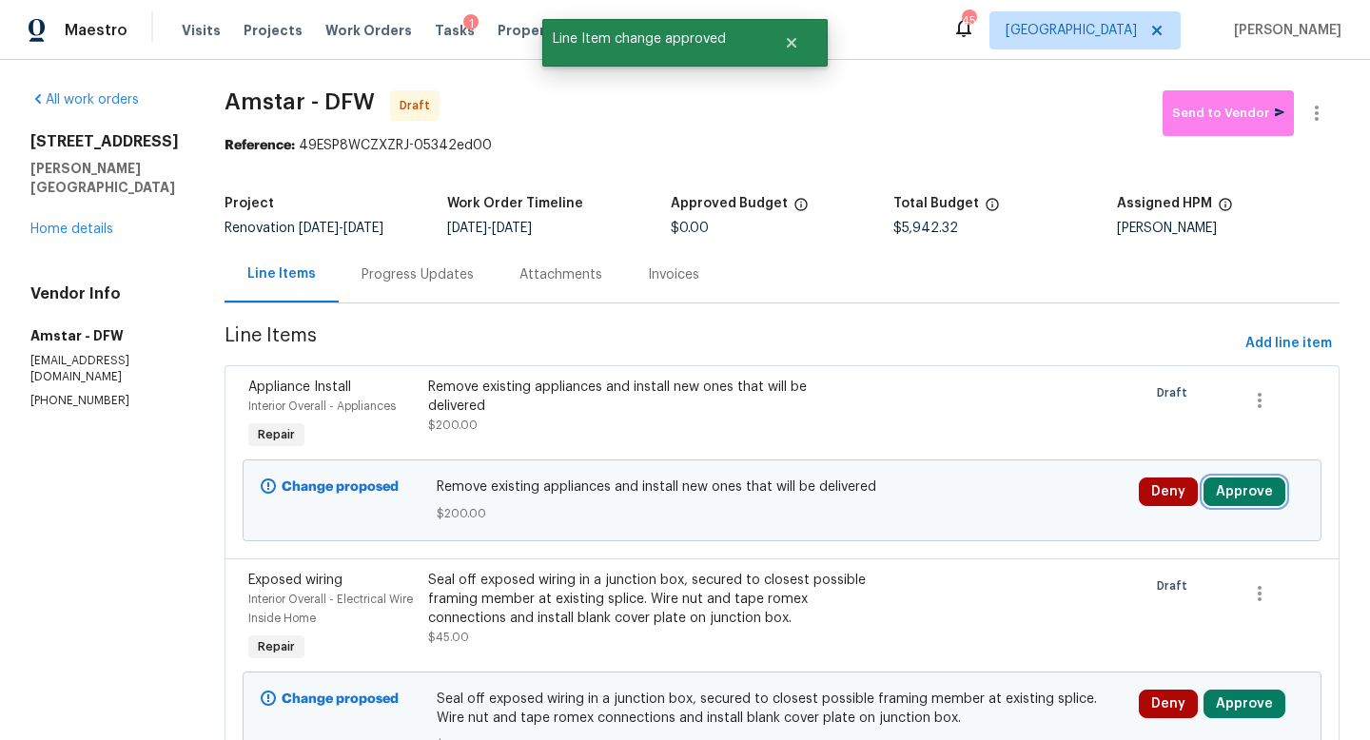
click at [1236, 495] on button "Approve" at bounding box center [1244, 491] width 82 height 29
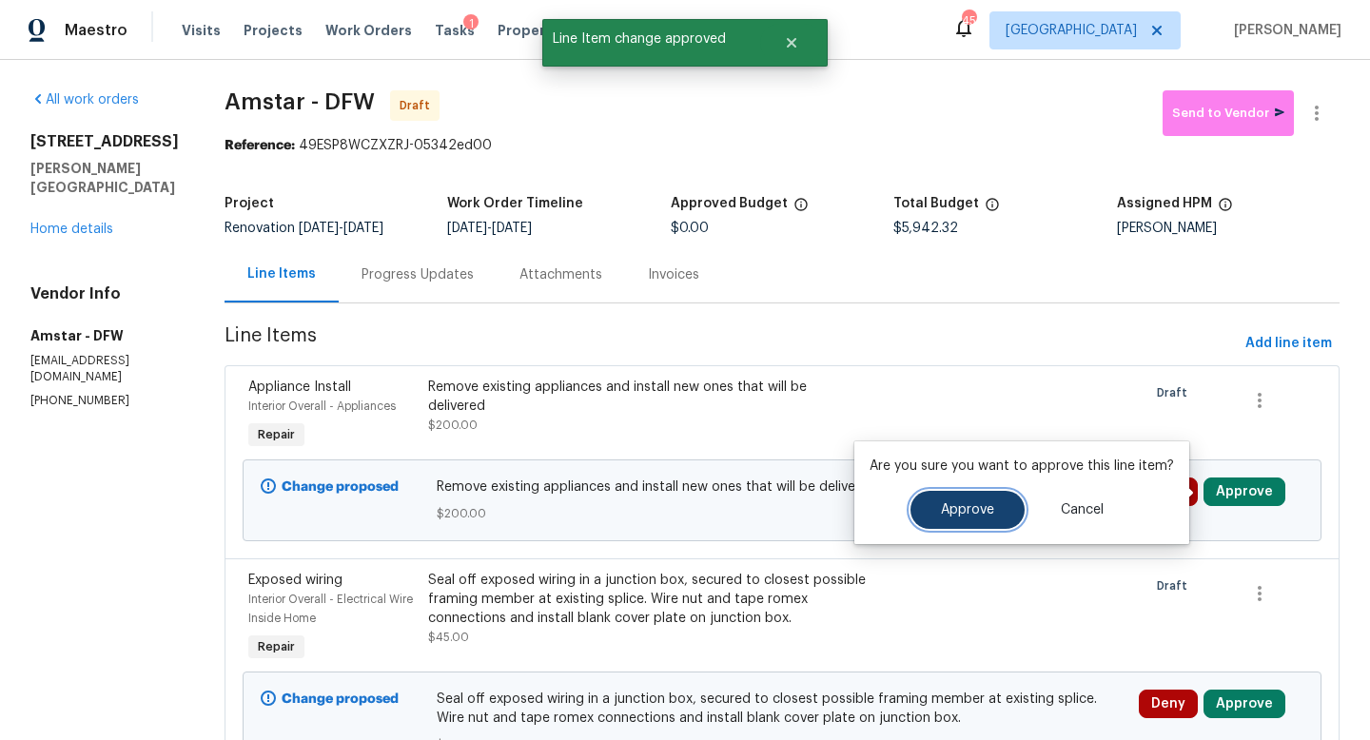
click at [977, 516] on span "Approve" at bounding box center [967, 510] width 53 height 14
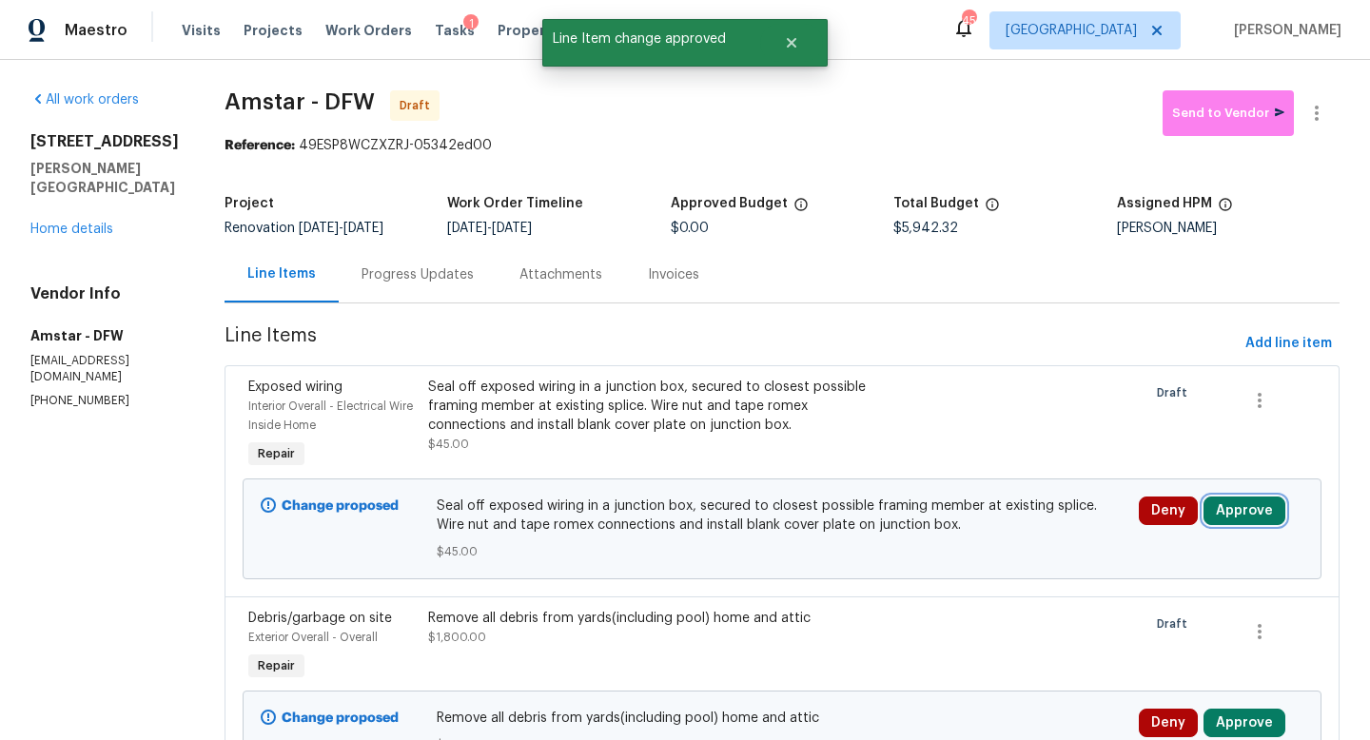
click at [1243, 504] on button "Approve" at bounding box center [1244, 510] width 82 height 29
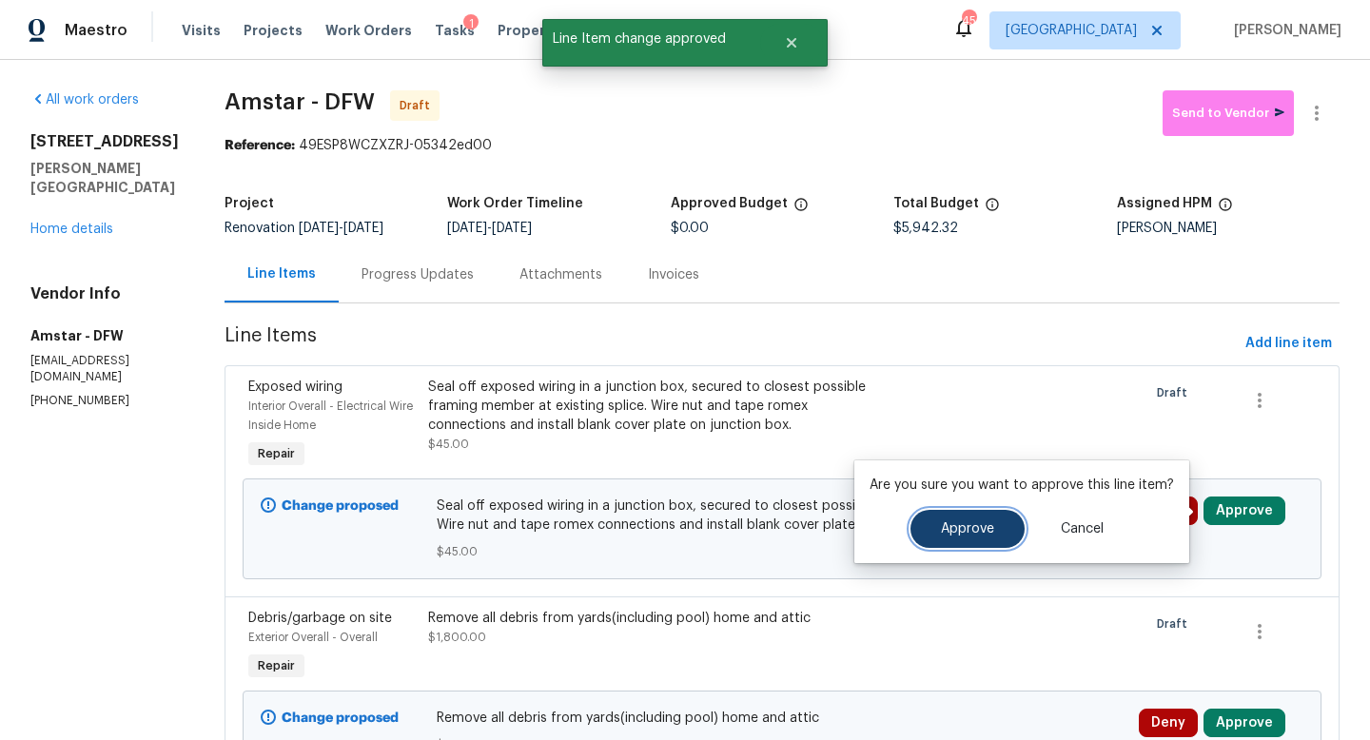
click at [997, 531] on button "Approve" at bounding box center [967, 529] width 114 height 38
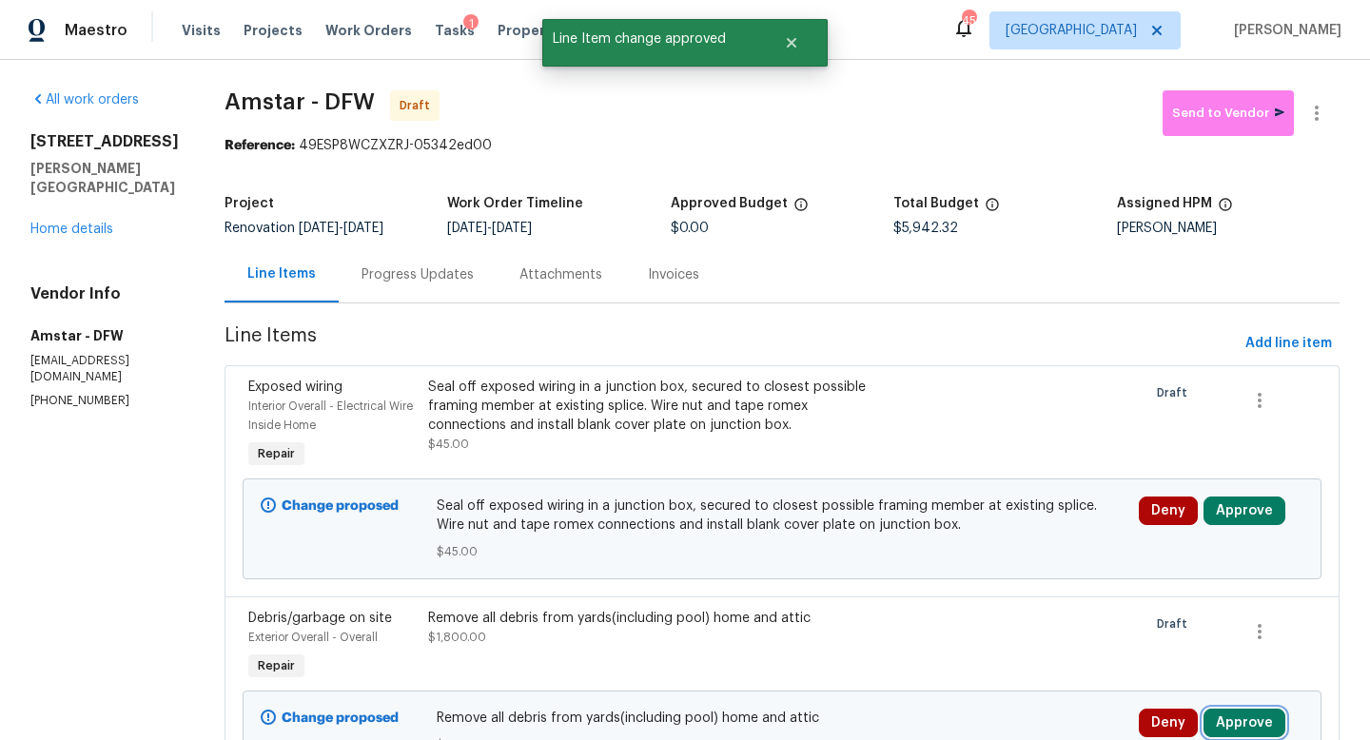
click at [1217, 716] on button "Approve" at bounding box center [1244, 723] width 82 height 29
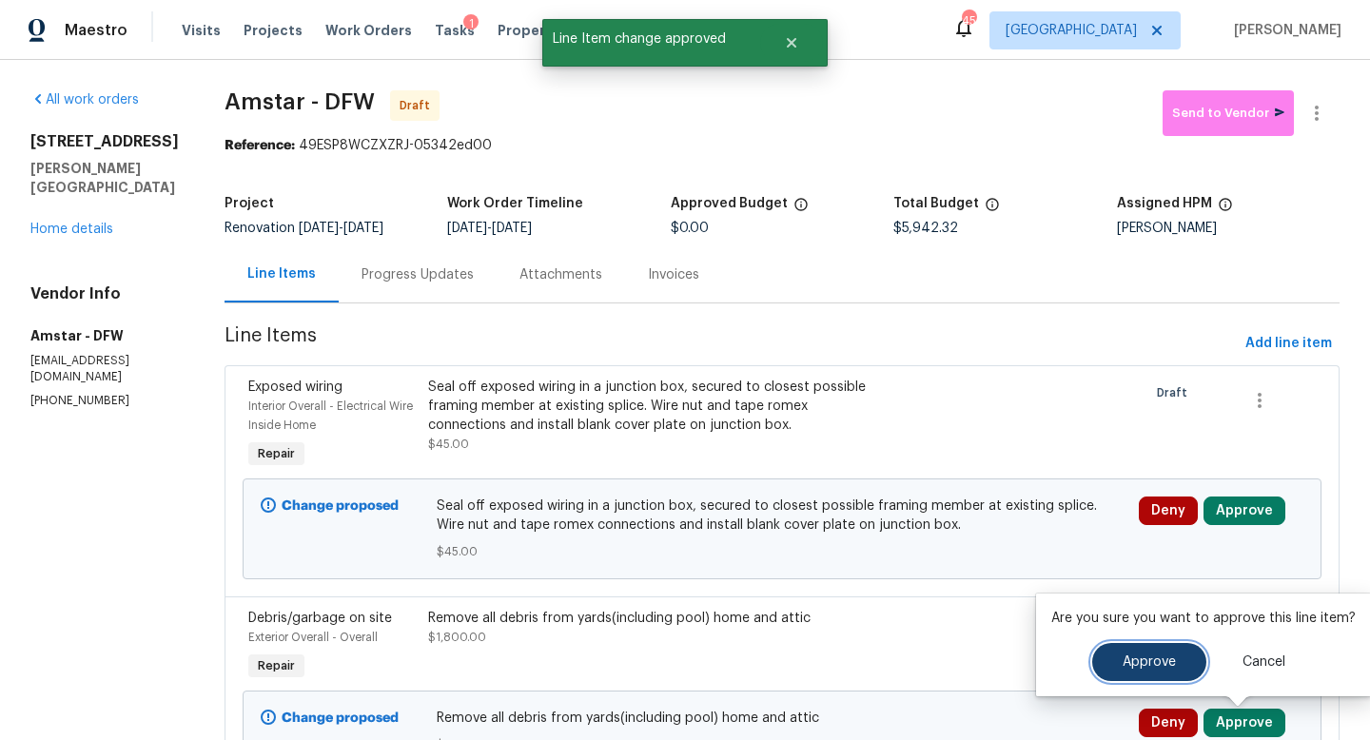
click at [1109, 655] on button "Approve" at bounding box center [1149, 662] width 114 height 38
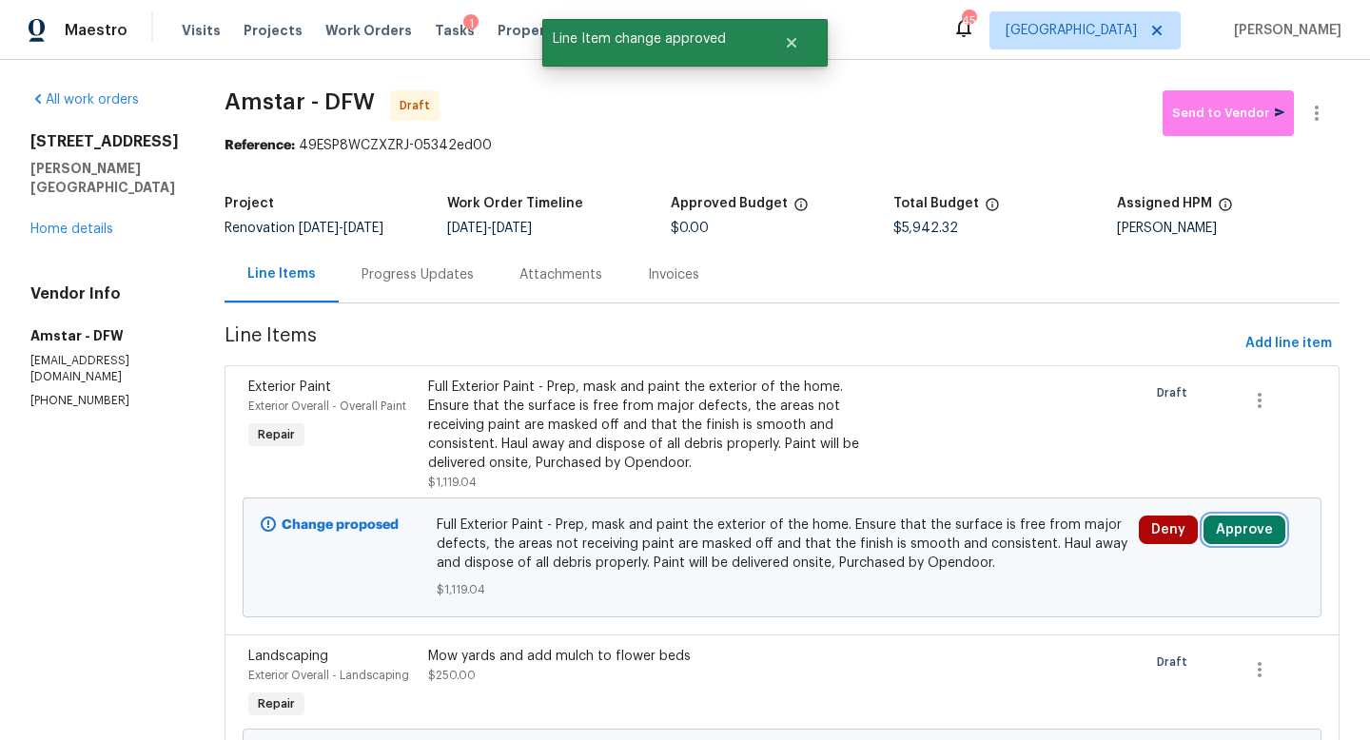
click at [1232, 529] on button "Approve" at bounding box center [1244, 530] width 82 height 29
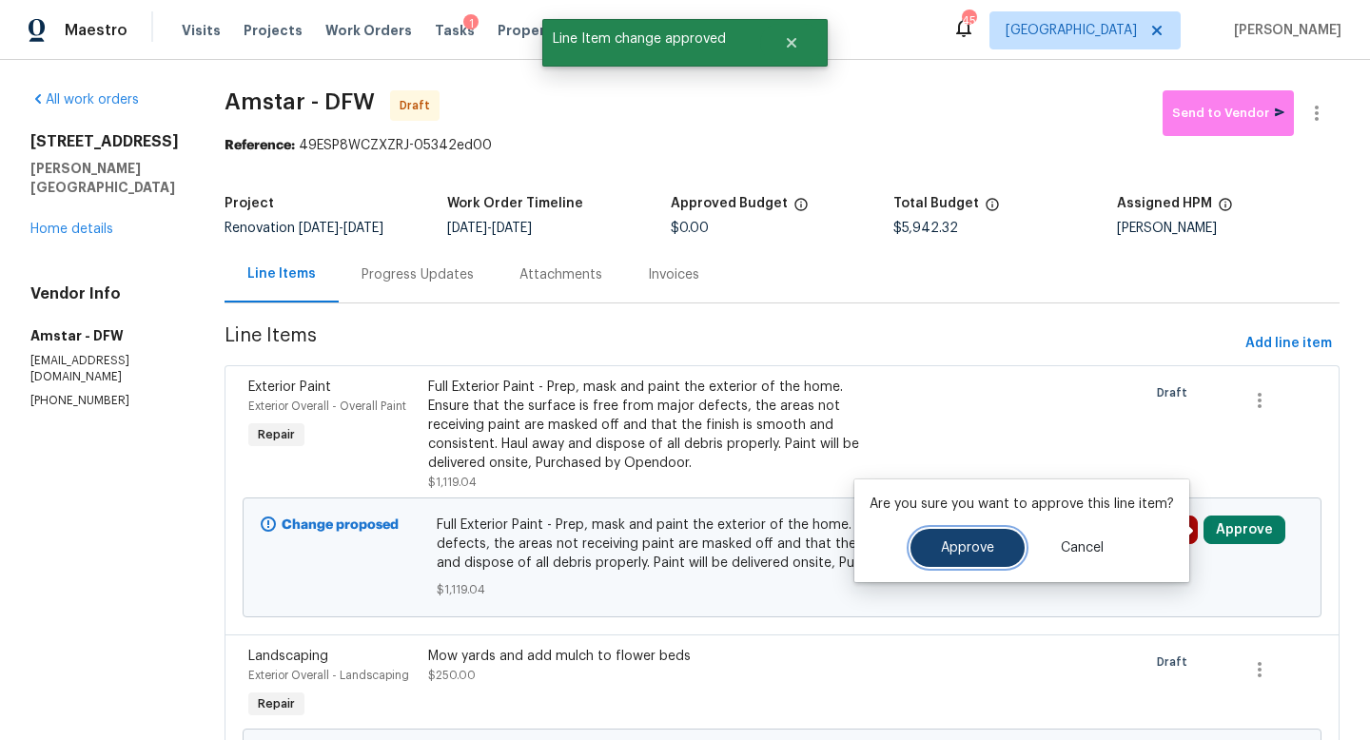
click at [958, 562] on button "Approve" at bounding box center [967, 548] width 114 height 38
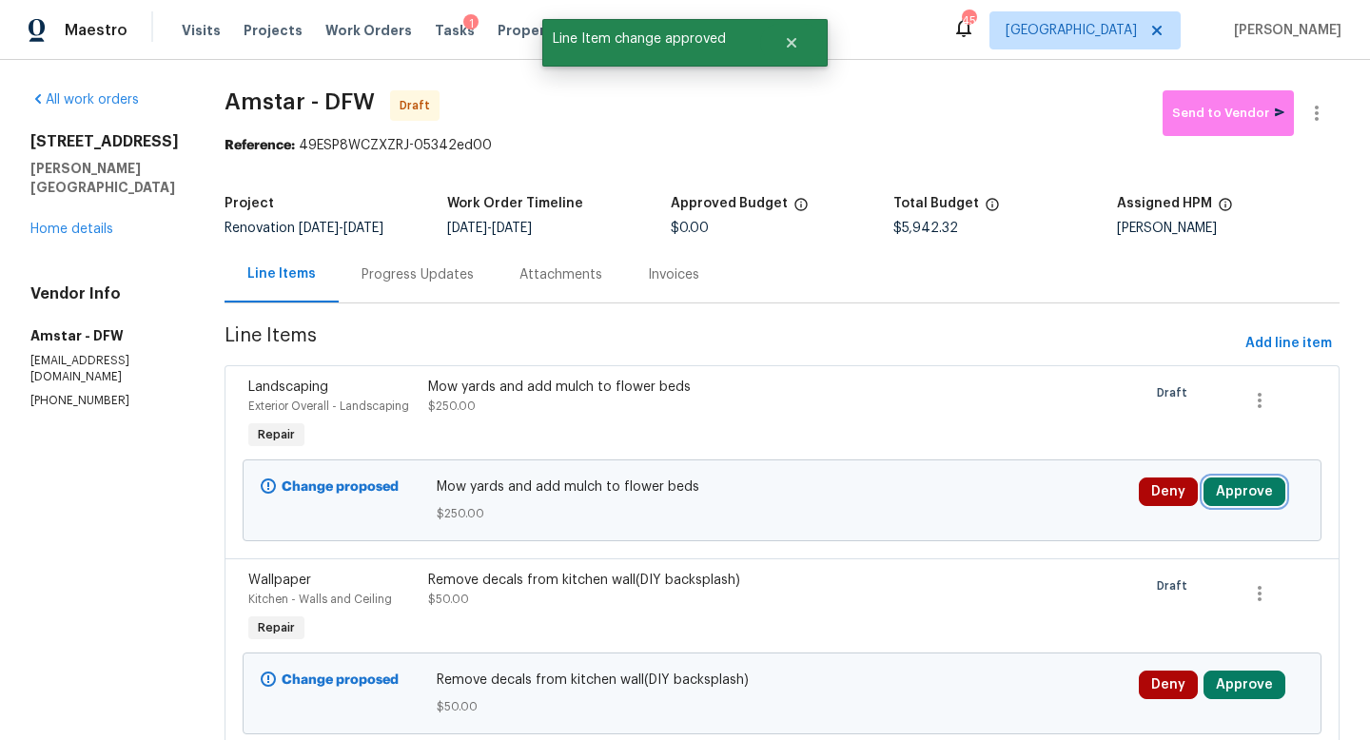
click at [1231, 497] on button "Approve" at bounding box center [1244, 491] width 82 height 29
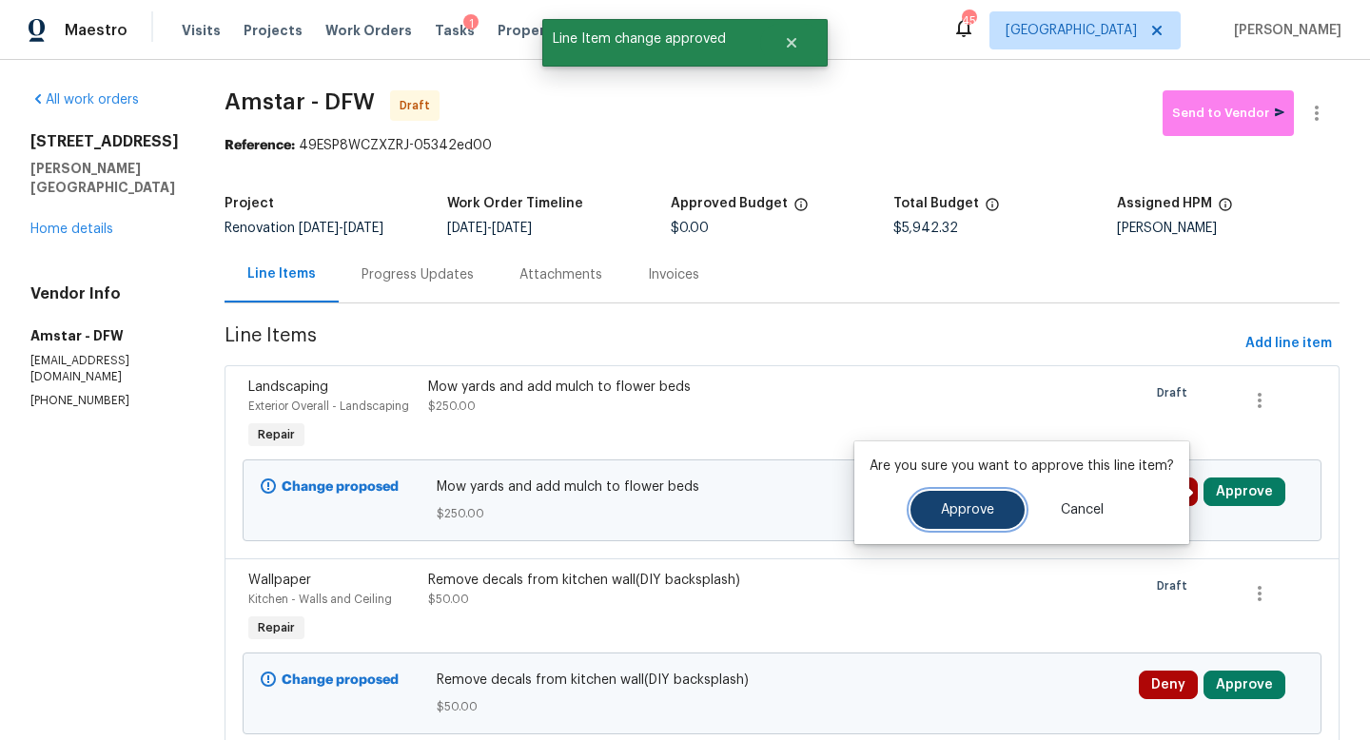
click at [998, 514] on button "Approve" at bounding box center [967, 510] width 114 height 38
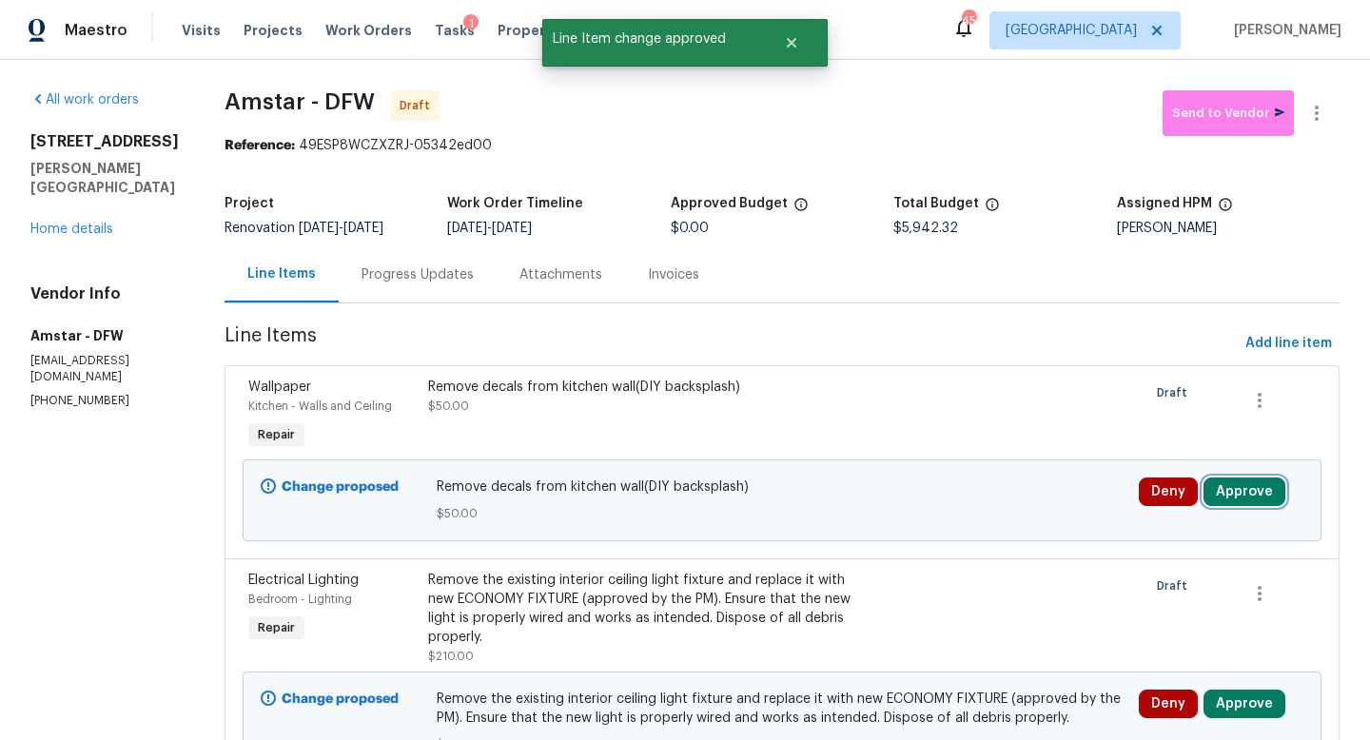
click at [1218, 498] on button "Approve" at bounding box center [1244, 491] width 82 height 29
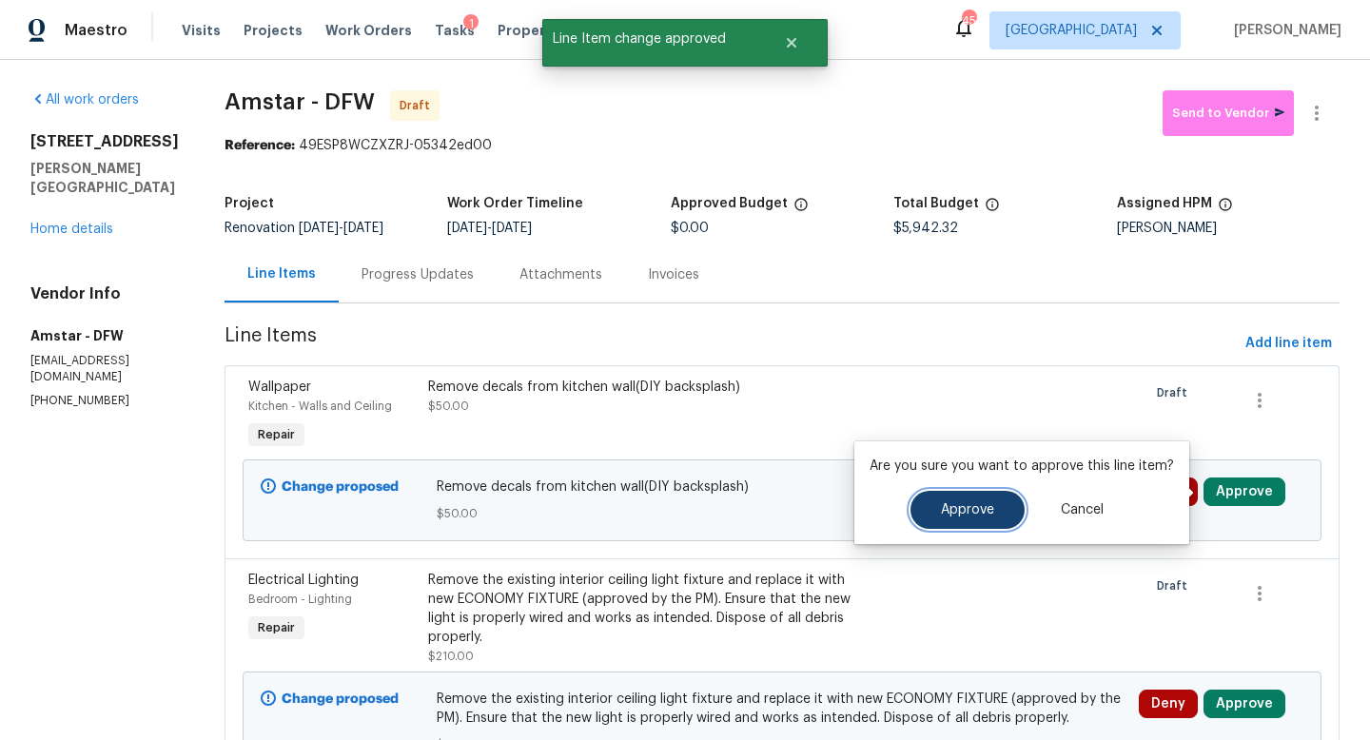
click at [961, 513] on span "Approve" at bounding box center [967, 510] width 53 height 14
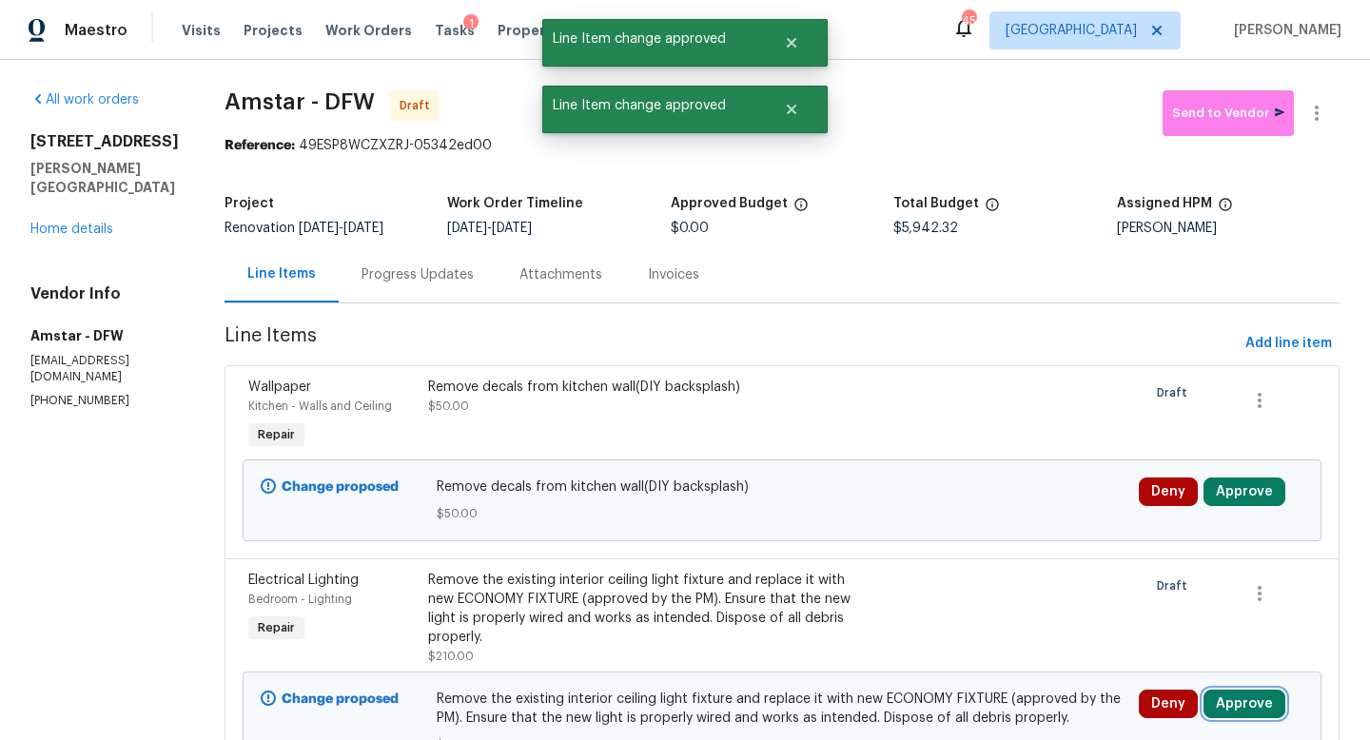
click at [1218, 690] on button "Approve" at bounding box center [1244, 704] width 82 height 29
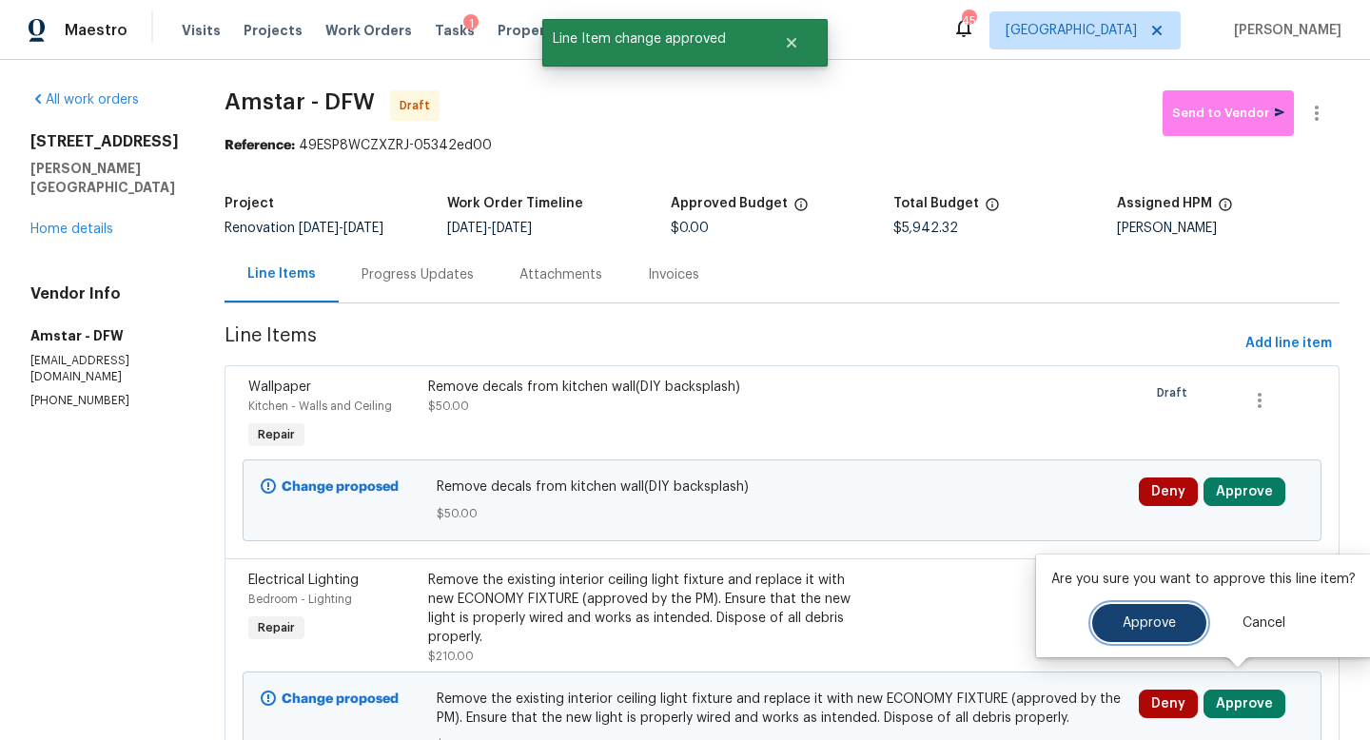
click at [1132, 614] on button "Approve" at bounding box center [1149, 623] width 114 height 38
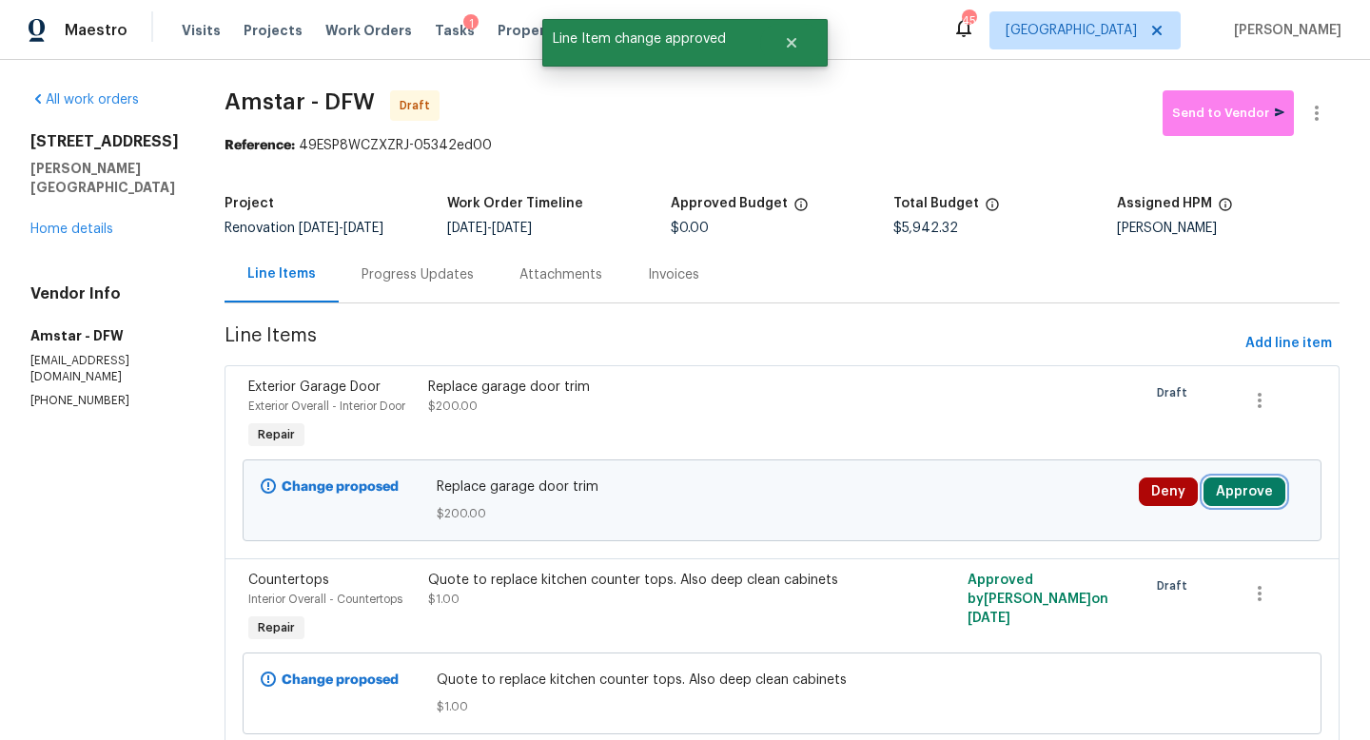
click at [1239, 496] on button "Approve" at bounding box center [1244, 491] width 82 height 29
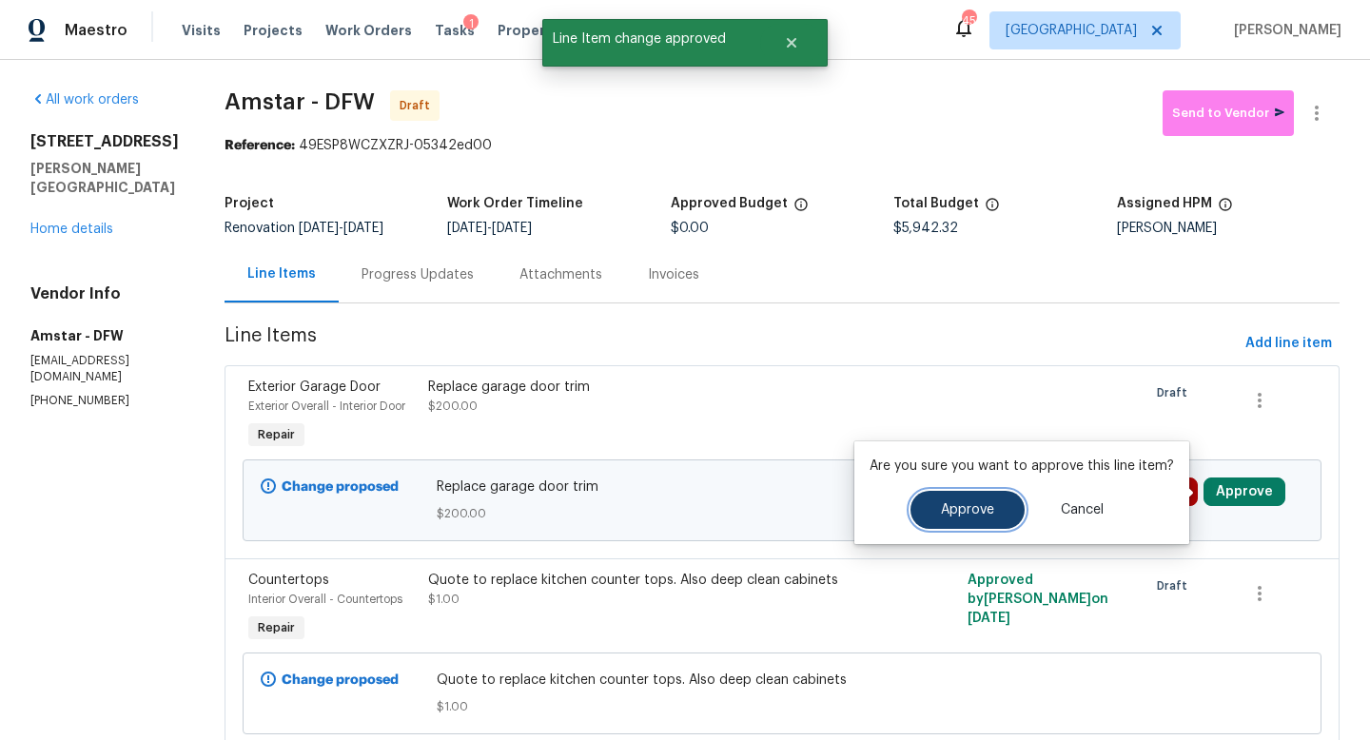
click at [983, 519] on button "Approve" at bounding box center [967, 510] width 114 height 38
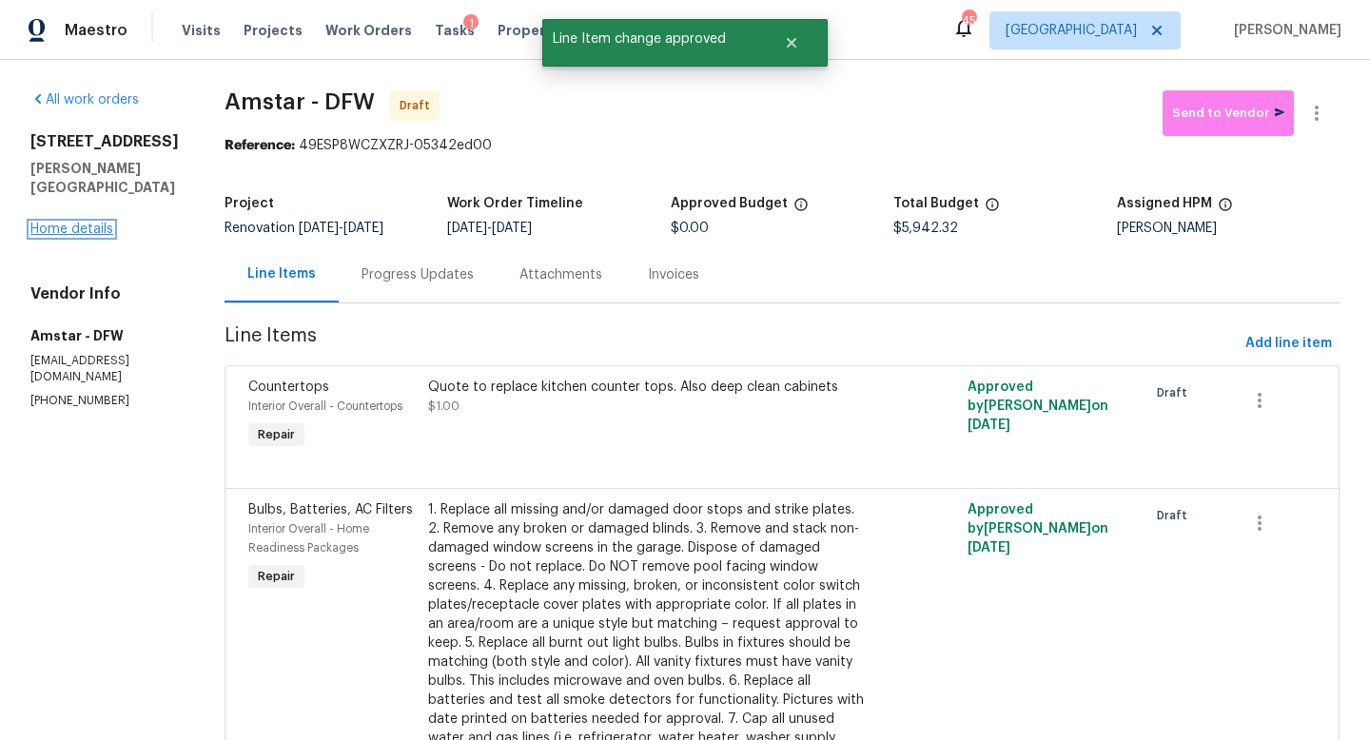
click at [95, 225] on link "Home details" at bounding box center [71, 229] width 83 height 13
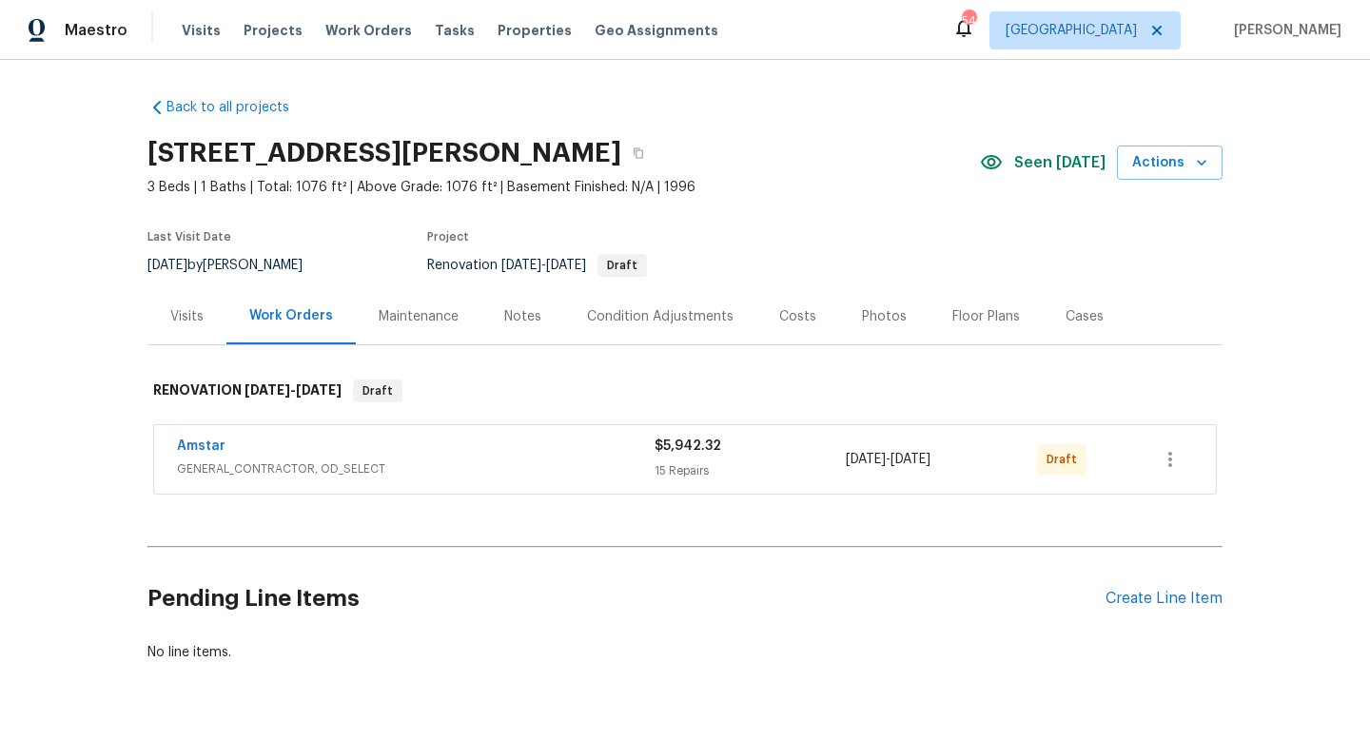
click at [435, 39] on div "Tasks" at bounding box center [455, 31] width 40 height 20
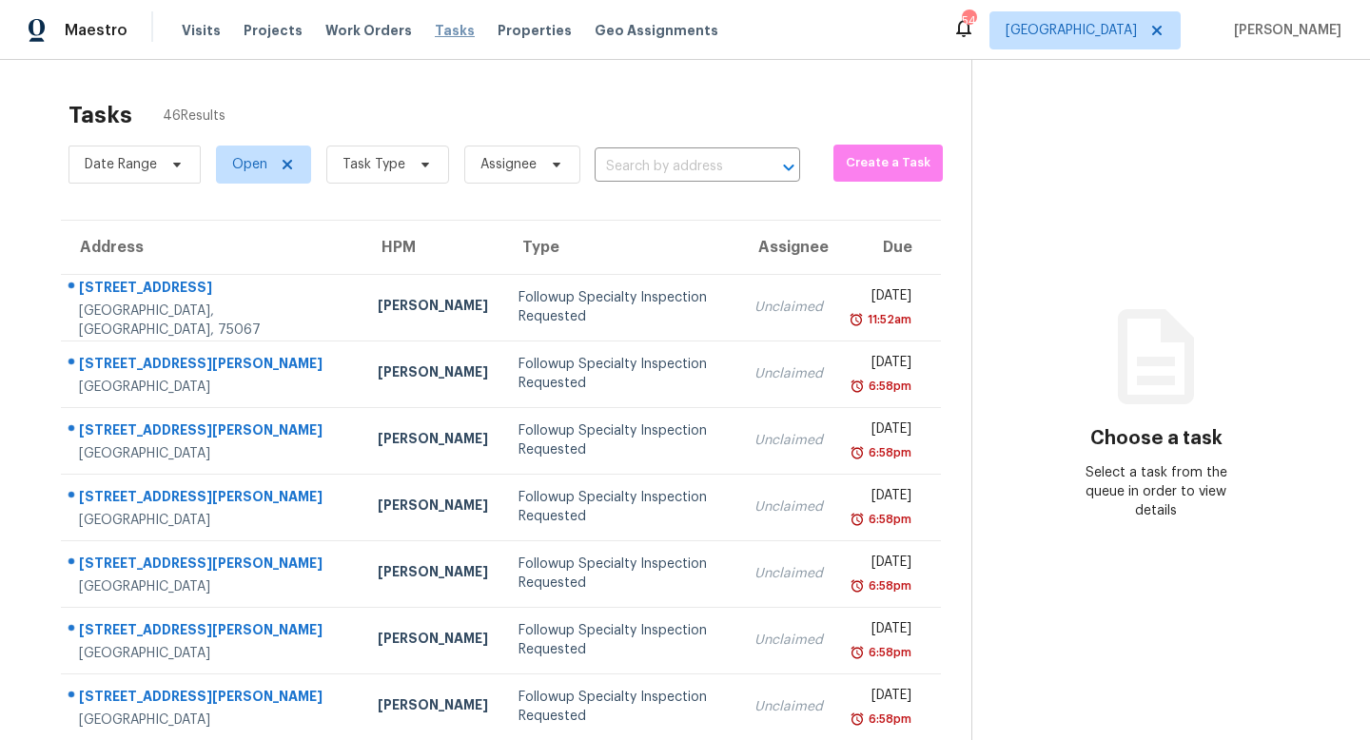
click at [435, 32] on span "Tasks" at bounding box center [455, 30] width 40 height 13
click at [416, 153] on span "Task Type" at bounding box center [387, 165] width 123 height 38
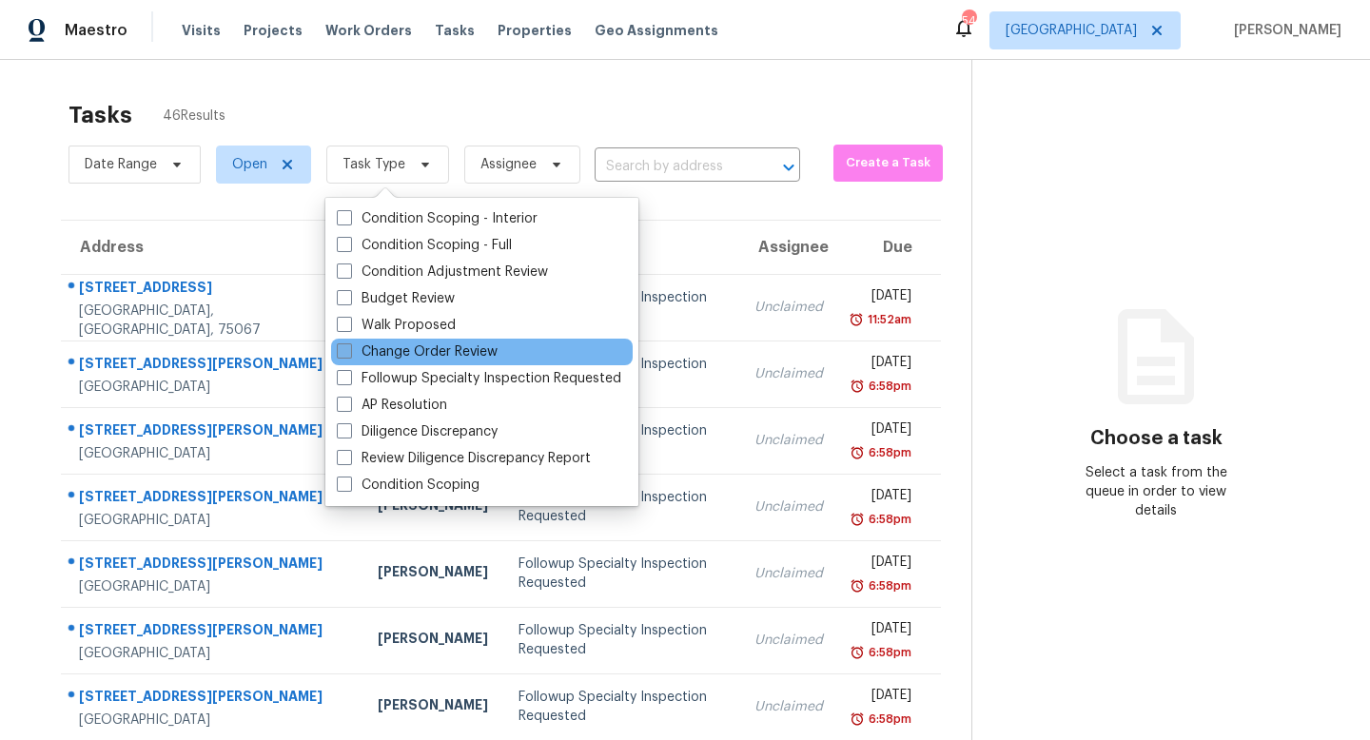
click at [409, 353] on label "Change Order Review" at bounding box center [417, 351] width 161 height 19
click at [349, 353] on input "Change Order Review" at bounding box center [343, 348] width 12 height 12
checkbox input "true"
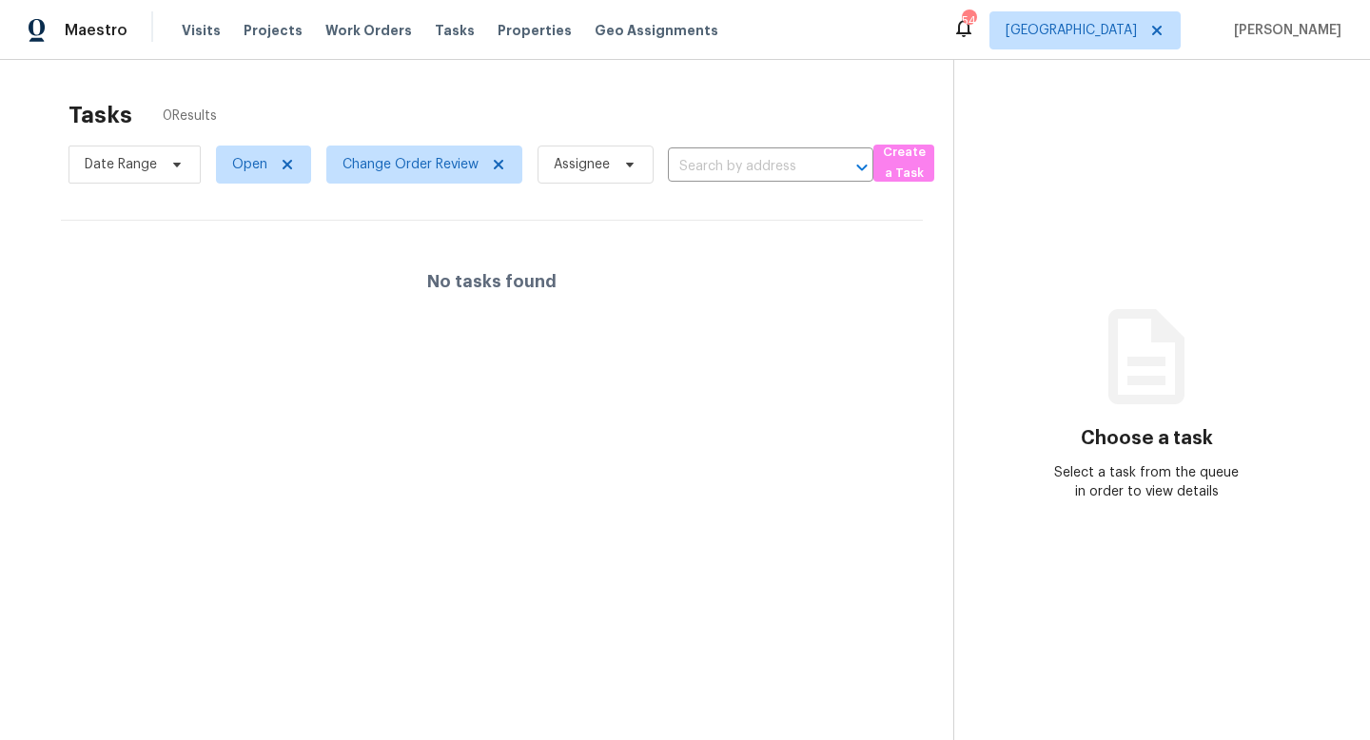
click at [444, 120] on div "Tasks 0 Results" at bounding box center [510, 114] width 885 height 49
